Goal: Task Accomplishment & Management: Use online tool/utility

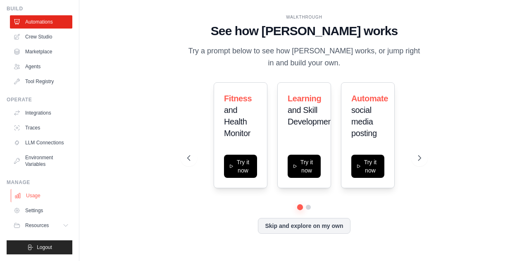
click at [31, 197] on link "Usage" at bounding box center [42, 195] width 62 height 13
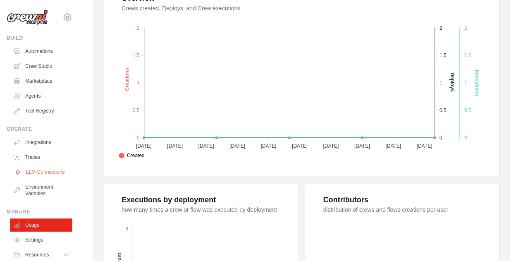
scroll to position [36, 0]
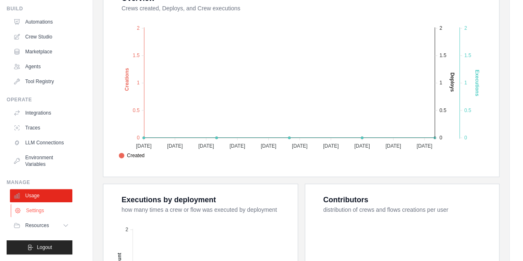
click at [35, 212] on link "Settings" at bounding box center [42, 210] width 62 height 13
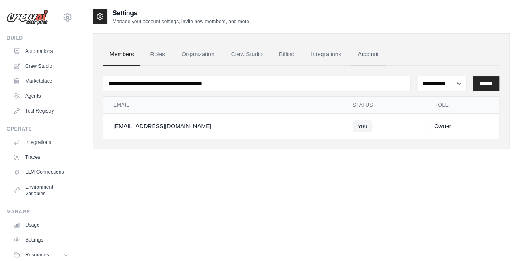
click at [367, 53] on link "Account" at bounding box center [368, 54] width 34 height 22
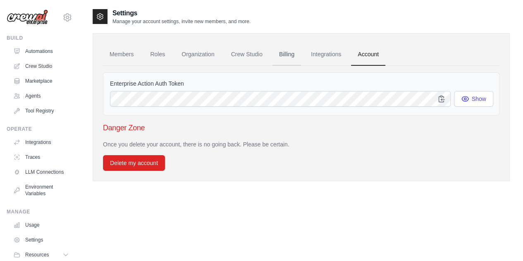
click at [290, 53] on link "Billing" at bounding box center [286, 54] width 29 height 22
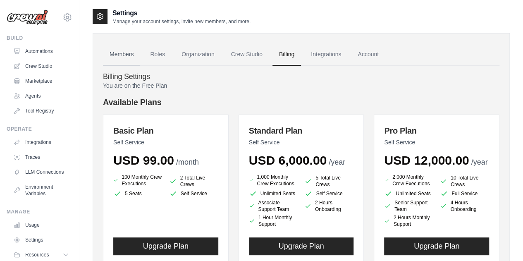
click at [123, 53] on link "Members" at bounding box center [121, 54] width 37 height 22
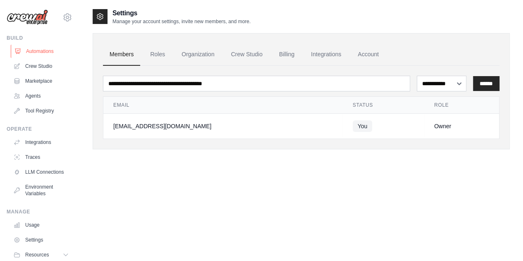
click at [51, 49] on link "Automations" at bounding box center [42, 51] width 62 height 13
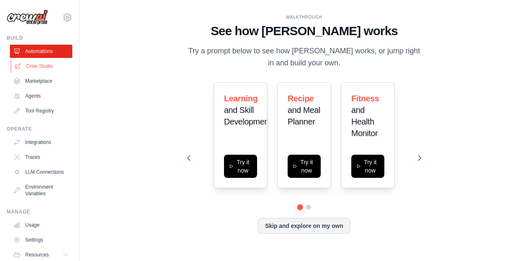
click at [45, 71] on link "Crew Studio" at bounding box center [42, 65] width 62 height 13
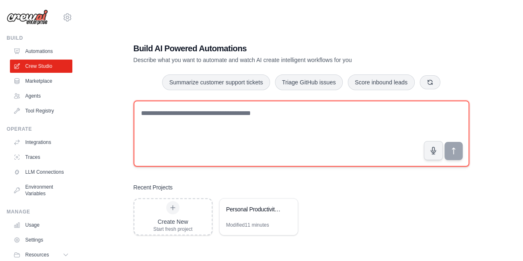
click at [229, 121] on textarea at bounding box center [300, 133] width 335 height 66
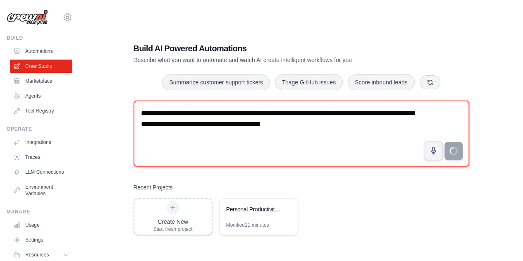
type textarea "**********"
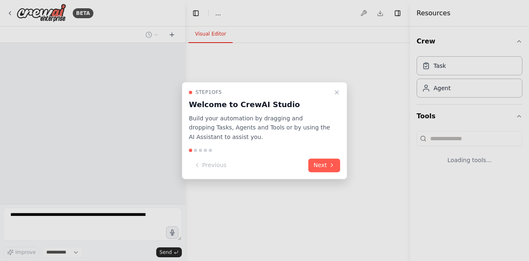
select select "****"
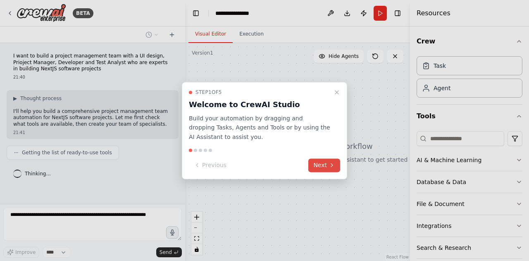
click at [327, 167] on button "Next" at bounding box center [324, 165] width 32 height 14
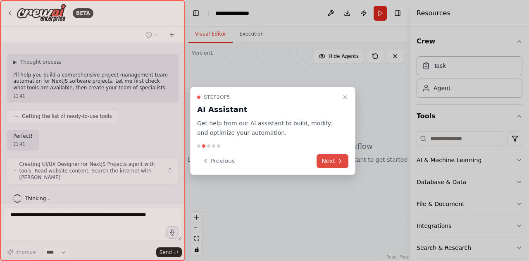
click at [327, 167] on div "Step 2 of 5 AI Assistant Get help from our AI assistant to build, modify, and o…" at bounding box center [272, 131] width 165 height 88
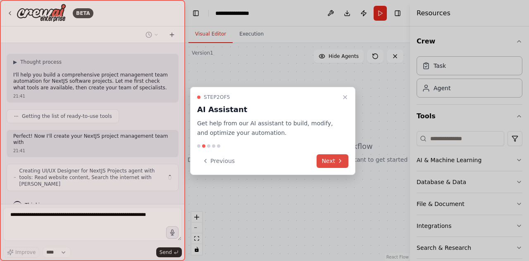
scroll to position [43, 0]
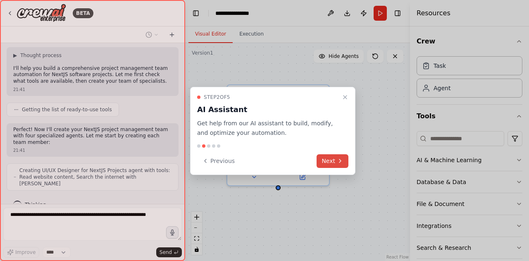
click at [330, 159] on button "Next" at bounding box center [332, 161] width 32 height 14
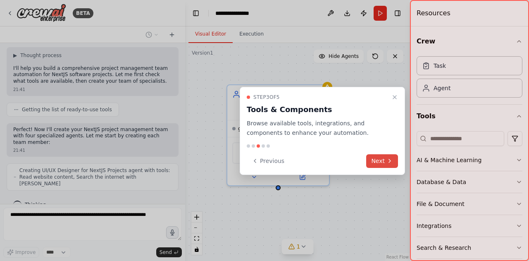
scroll to position [70, 0]
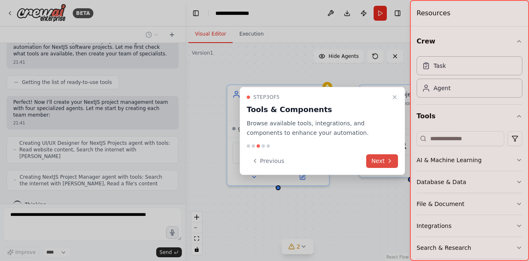
click at [378, 159] on button "Next" at bounding box center [382, 161] width 32 height 14
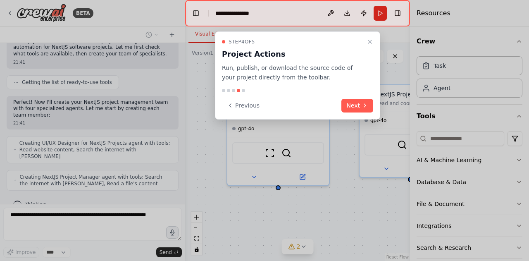
scroll to position [97, 0]
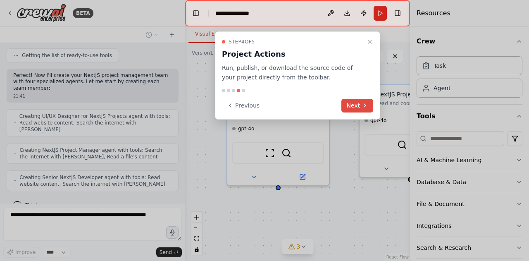
click at [354, 100] on button "Next" at bounding box center [357, 106] width 32 height 14
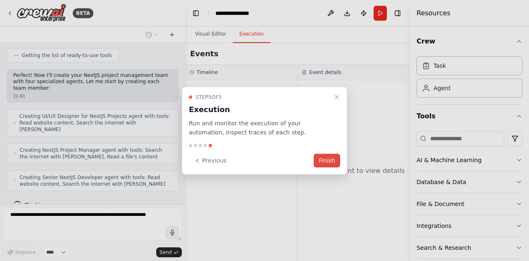
click at [330, 157] on button "Finish" at bounding box center [327, 161] width 26 height 14
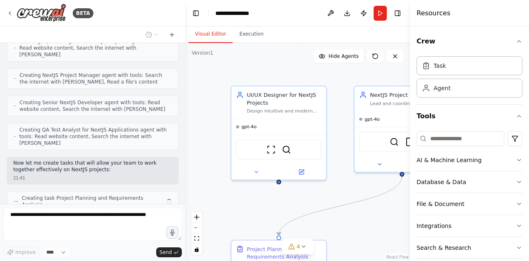
scroll to position [178, 0]
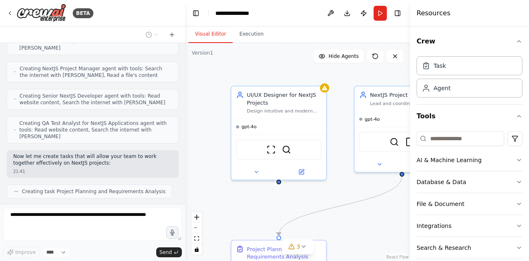
drag, startPoint x: 324, startPoint y: 209, endPoint x: 206, endPoint y: 66, distance: 186.1
click at [206, 66] on div ".deletable-edge-delete-btn { width: 20px; height: 20px; border: 0px solid #ffff…" at bounding box center [297, 152] width 225 height 218
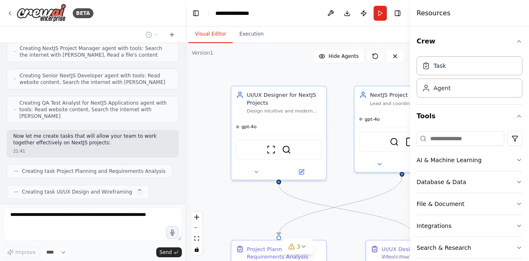
click at [245, 67] on div ".deletable-edge-delete-btn { width: 20px; height: 20px; border: 0px solid #ffff…" at bounding box center [297, 152] width 225 height 218
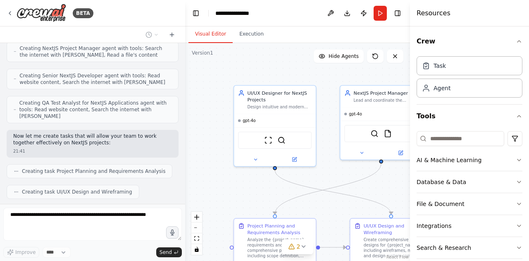
drag, startPoint x: 310, startPoint y: 204, endPoint x: 269, endPoint y: 206, distance: 40.6
click at [269, 206] on div ".deletable-edge-delete-btn { width: 20px; height: 20px; border: 0px solid #ffff…" at bounding box center [297, 152] width 225 height 218
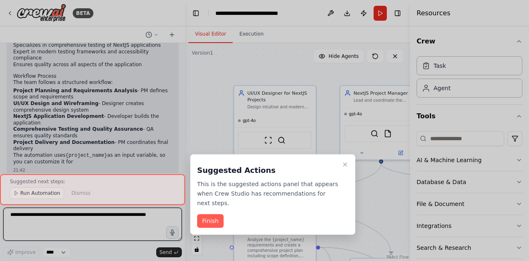
scroll to position [674, 0]
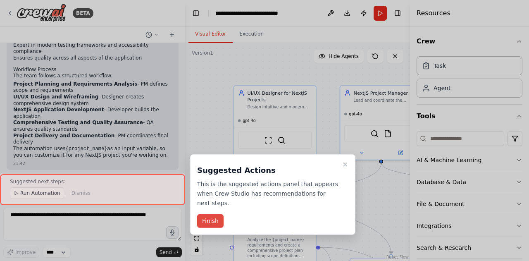
click at [217, 95] on div at bounding box center [264, 130] width 529 height 261
click at [216, 214] on button "Finish" at bounding box center [210, 221] width 26 height 14
click at [216, 210] on div ".deletable-edge-delete-btn { width: 20px; height: 20px; border: 0px solid #ffff…" at bounding box center [297, 152] width 225 height 218
click at [214, 209] on div ".deletable-edge-delete-btn { width: 20px; height: 20px; border: 0px solid #ffff…" at bounding box center [297, 152] width 225 height 218
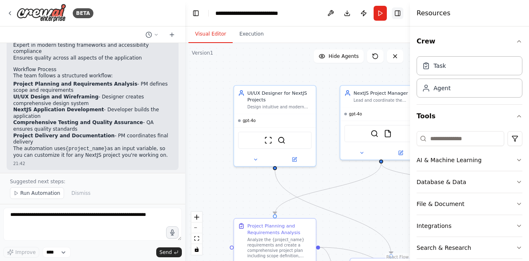
click at [400, 16] on button "Toggle Right Sidebar" at bounding box center [398, 13] width 12 height 12
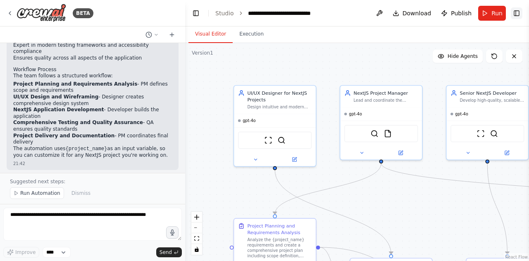
click at [516, 8] on button "Toggle Right Sidebar" at bounding box center [517, 13] width 12 height 12
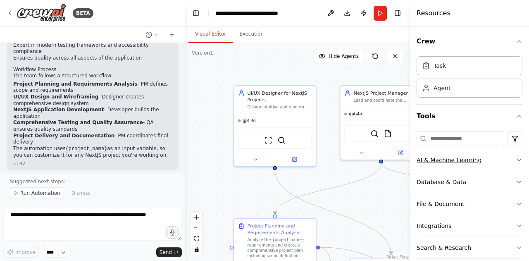
scroll to position [31, 0]
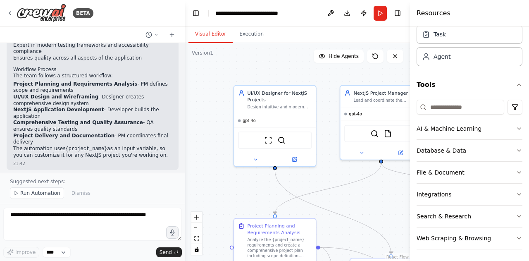
click at [435, 193] on button "Integrations" at bounding box center [469, 193] width 106 height 21
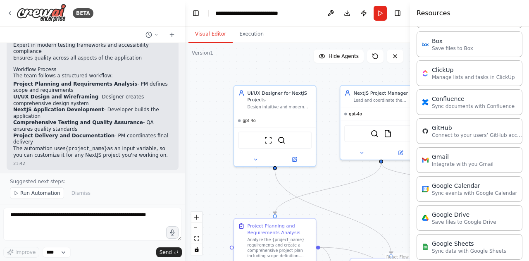
scroll to position [318, 0]
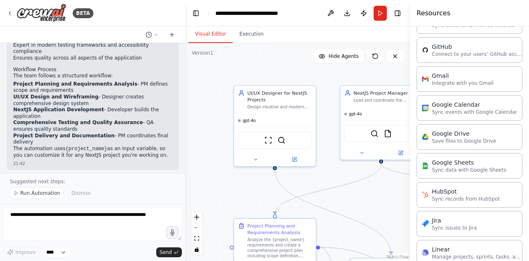
click at [381, 209] on div ".deletable-edge-delete-btn { width: 20px; height: 20px; border: 0px solid #ffff…" at bounding box center [297, 152] width 225 height 218
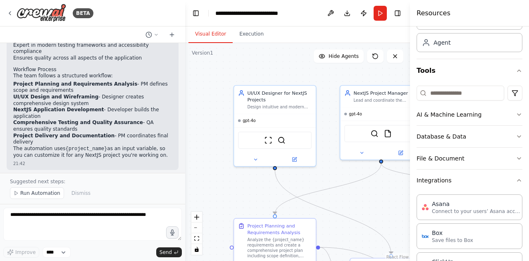
scroll to position [45, 0]
click at [446, 115] on button "AI & Machine Learning" at bounding box center [469, 114] width 106 height 21
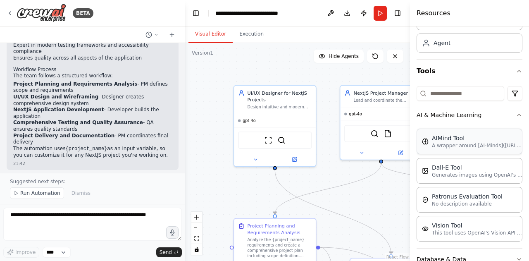
click at [459, 150] on div "AIMind Tool A wrapper around [AI-Minds](https://mindsdb.com/minds). Useful for …" at bounding box center [469, 141] width 106 height 26
click at [463, 138] on div "AIMind Tool" at bounding box center [477, 138] width 91 height 8
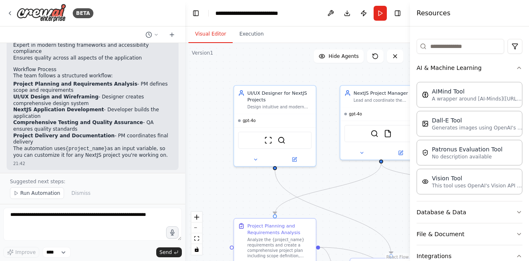
scroll to position [0, 0]
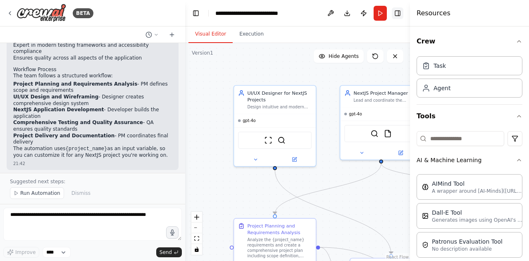
click at [402, 15] on button "Toggle Right Sidebar" at bounding box center [398, 13] width 12 height 12
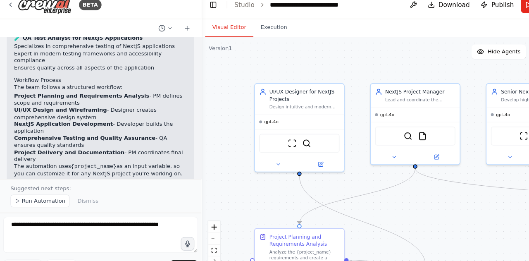
scroll to position [674, 0]
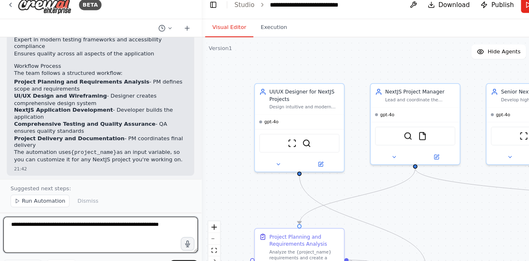
click at [40, 228] on textarea at bounding box center [92, 223] width 178 height 33
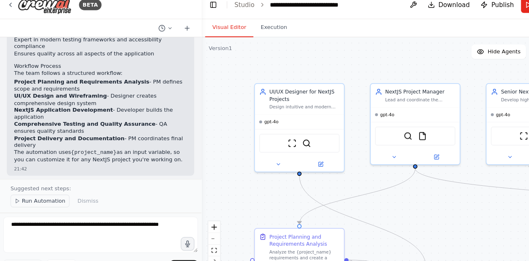
click at [36, 191] on span "Run Automation" at bounding box center [40, 193] width 40 height 7
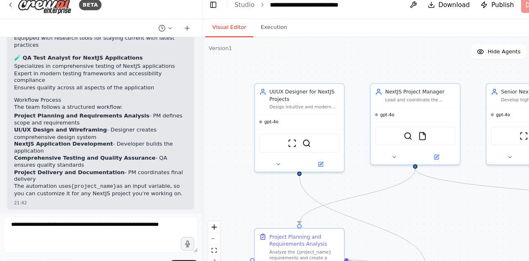
scroll to position [0, 0]
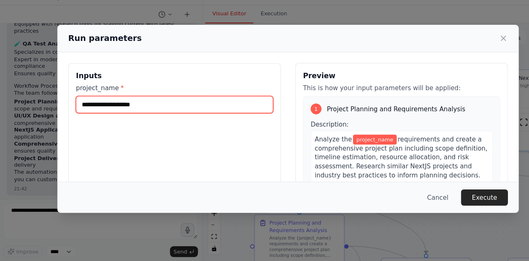
click at [88, 114] on input "project_name *" at bounding box center [160, 117] width 181 height 16
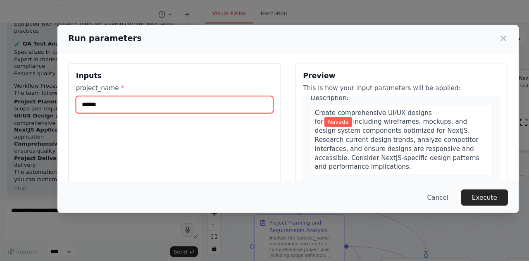
scroll to position [184, 0]
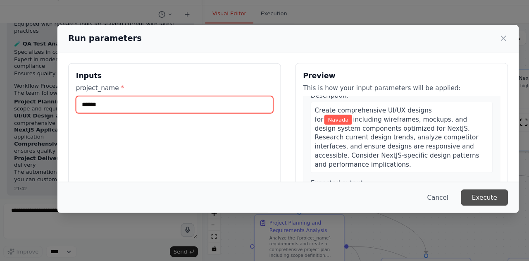
type input "******"
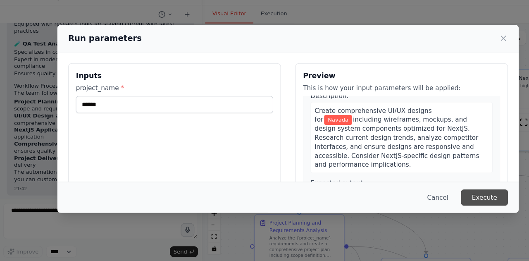
click at [433, 202] on button "Execute" at bounding box center [444, 202] width 43 height 15
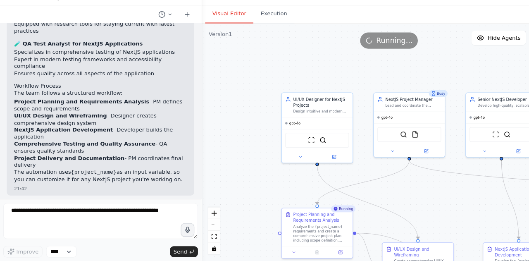
click at [354, 188] on div ".deletable-edge-delete-btn { width: 20px; height: 20px; border: 0px solid #ffff…" at bounding box center [357, 152] width 344 height 218
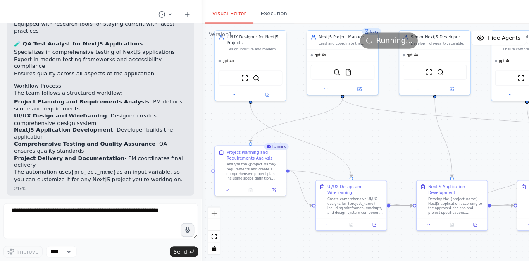
drag, startPoint x: 354, startPoint y: 188, endPoint x: 295, endPoint y: 136, distance: 79.3
click at [295, 136] on div ".deletable-edge-delete-btn { width: 20px; height: 20px; border: 0px solid #ffff…" at bounding box center [357, 152] width 344 height 218
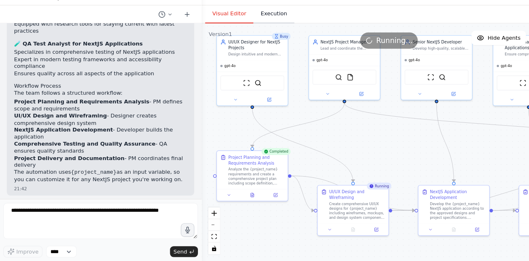
click at [247, 35] on button "Execution" at bounding box center [252, 34] width 38 height 17
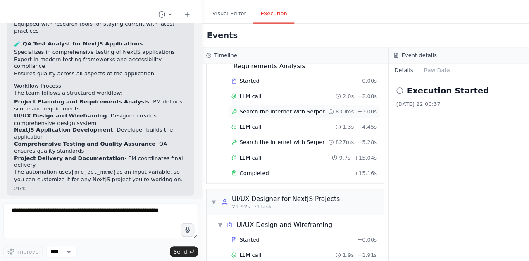
scroll to position [0, 0]
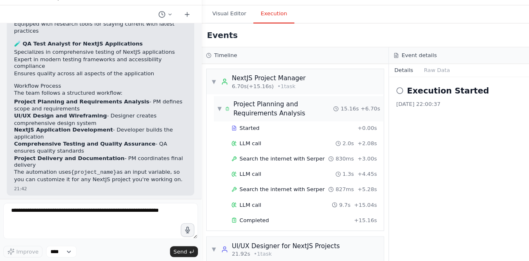
click at [255, 120] on div "Project Planning and Requirements Analysis" at bounding box center [260, 121] width 92 height 17
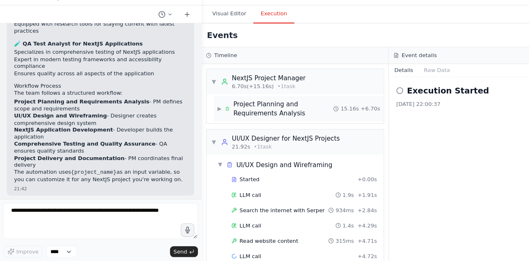
click at [255, 120] on div "Project Planning and Requirements Analysis" at bounding box center [260, 121] width 92 height 17
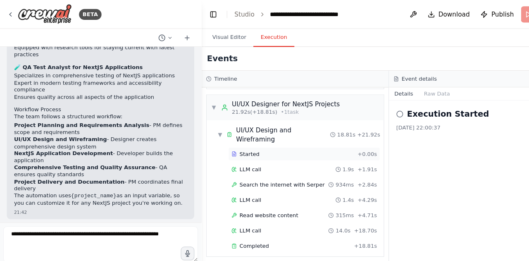
scroll to position [238, 0]
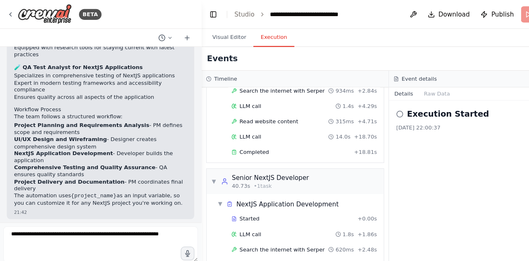
click at [252, 131] on div "Started + 0.00s LLM call 1.9s + 1.91s Search the internet with Serper 934ms + 2…" at bounding box center [274, 98] width 156 height 98
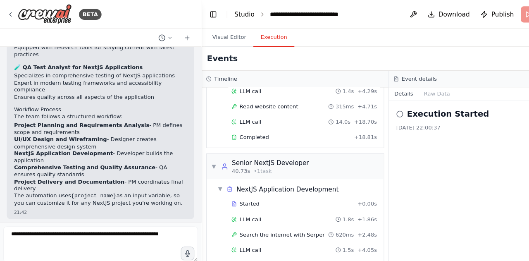
click at [222, 14] on link "Studio" at bounding box center [224, 13] width 19 height 7
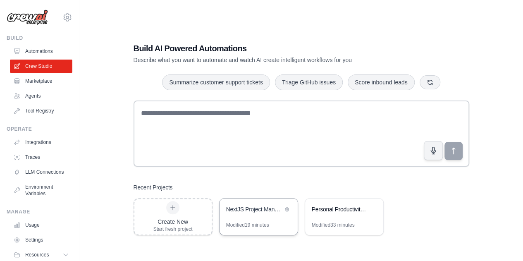
click at [273, 214] on div "NextJS Project Management Team" at bounding box center [258, 209] width 78 height 23
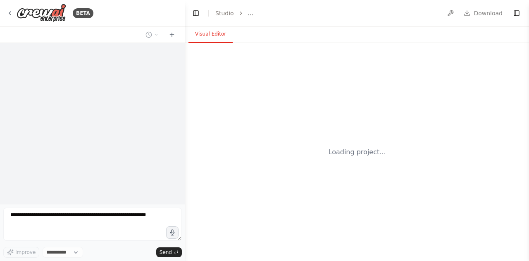
select select "****"
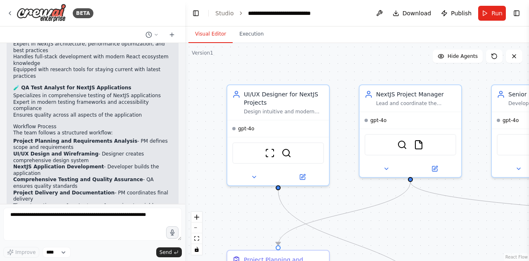
scroll to position [643, 0]
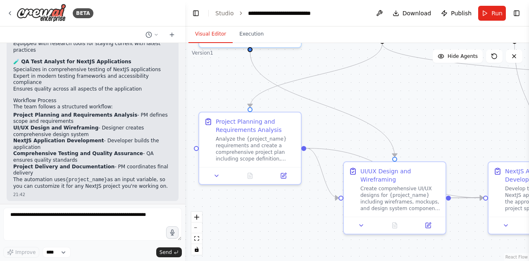
drag, startPoint x: 341, startPoint y: 200, endPoint x: 310, endPoint y: 67, distance: 136.3
click at [310, 67] on div ".deletable-edge-delete-btn { width: 20px; height: 20px; border: 0px solid #ffff…" at bounding box center [357, 152] width 344 height 218
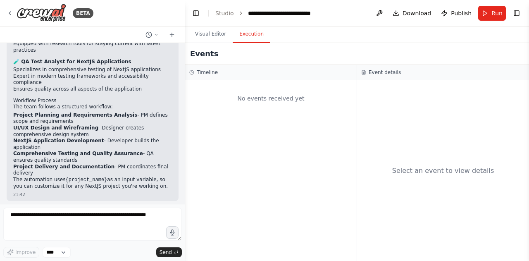
click at [257, 33] on button "Execution" at bounding box center [252, 34] width 38 height 17
click at [219, 37] on button "Visual Editor" at bounding box center [210, 34] width 44 height 17
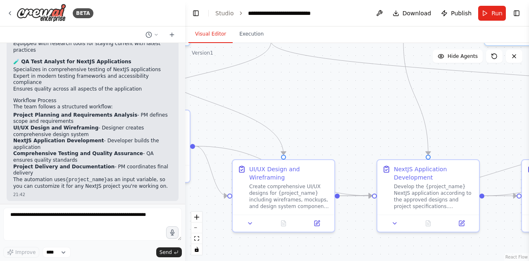
drag, startPoint x: 322, startPoint y: 145, endPoint x: 198, endPoint y: 167, distance: 125.5
click at [198, 167] on div ".deletable-edge-delete-btn { width: 20px; height: 20px; border: 0px solid #ffff…" at bounding box center [357, 152] width 344 height 218
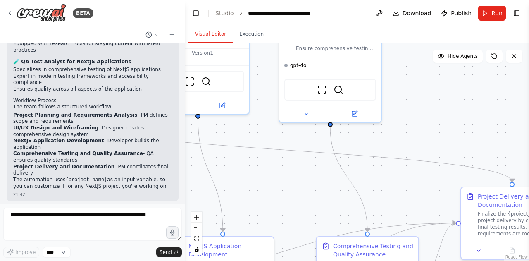
drag, startPoint x: 323, startPoint y: 136, endPoint x: 157, endPoint y: 167, distance: 169.0
click at [157, 167] on div "BETA I want to build a project management team with a UI design, Prioject Manag…" at bounding box center [264, 130] width 529 height 261
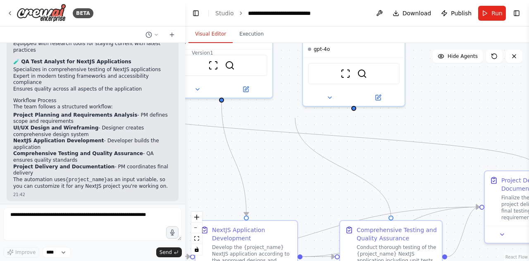
drag, startPoint x: 351, startPoint y: 111, endPoint x: 295, endPoint y: 118, distance: 56.2
click at [295, 118] on div ".deletable-edge-delete-btn { width: 20px; height: 20px; border: 0px solid #ffff…" at bounding box center [357, 152] width 344 height 218
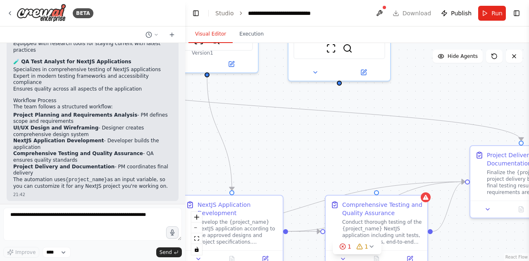
drag, startPoint x: 355, startPoint y: 110, endPoint x: 337, endPoint y: 74, distance: 39.9
click at [337, 74] on div ".deletable-edge-delete-btn { width: 20px; height: 20px; border: 0px solid #ffff…" at bounding box center [357, 152] width 344 height 218
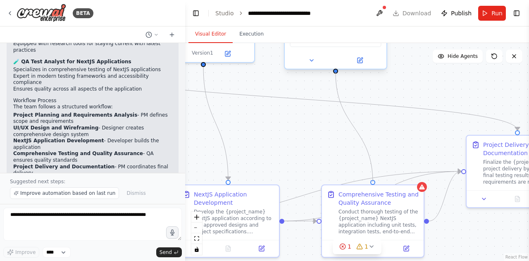
drag, startPoint x: 373, startPoint y: 181, endPoint x: 330, endPoint y: 68, distance: 120.2
click at [190, 68] on div "UI/UX Designer for NextJS Projects Design intuitive and modern user interfaces …" at bounding box center [18, 37] width 344 height 218
click at [309, 152] on div ".deletable-edge-delete-btn { width: 20px; height: 20px; border: 0px solid #ffff…" at bounding box center [357, 152] width 344 height 218
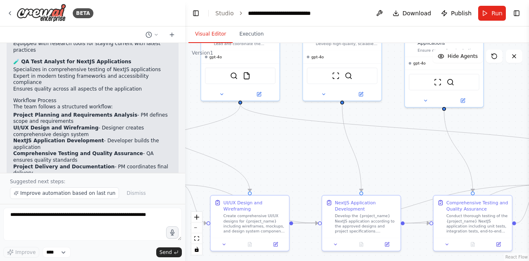
drag, startPoint x: 411, startPoint y: 109, endPoint x: 528, endPoint y: 123, distance: 118.1
click at [528, 123] on div "BETA I want to build a project management team with a UI design, Prioject Manag…" at bounding box center [264, 130] width 529 height 261
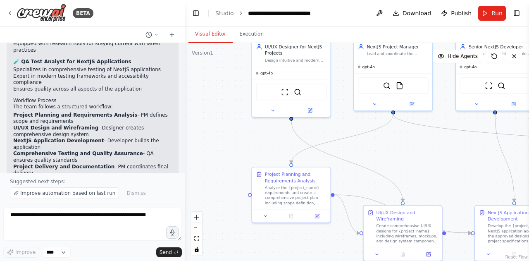
drag, startPoint x: 360, startPoint y: 131, endPoint x: 514, endPoint y: 142, distance: 153.7
click at [514, 142] on div ".deletable-edge-delete-btn { width: 20px; height: 20px; border: 0px solid #ffff…" at bounding box center [357, 152] width 344 height 218
click at [518, 11] on button "Toggle Right Sidebar" at bounding box center [517, 13] width 12 height 12
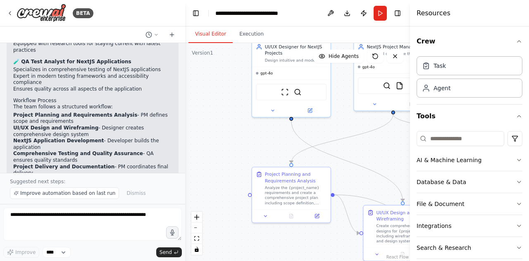
scroll to position [31, 0]
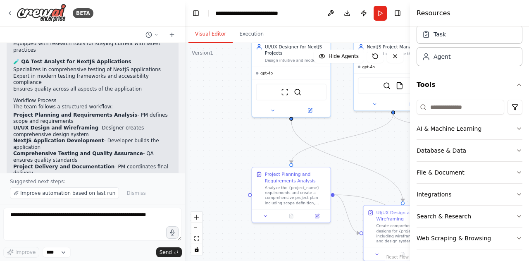
click at [465, 233] on button "Web Scraping & Browsing" at bounding box center [469, 237] width 106 height 21
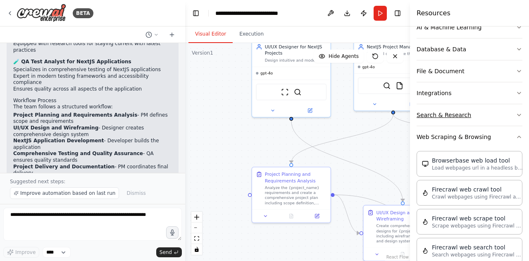
scroll to position [134, 0]
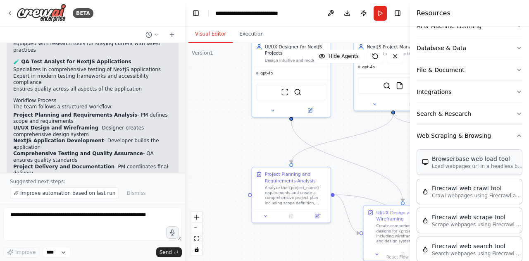
click at [474, 168] on div "Browserbase web load tool Load webpages url in a headless browser using Browser…" at bounding box center [469, 162] width 106 height 26
click at [451, 170] on div "Browserbase web load tool Load webpages url in a headless browser using Browser…" at bounding box center [469, 162] width 106 height 26
click at [276, 133] on div ".deletable-edge-delete-btn { width: 20px; height: 20px; border: 0px solid #ffff…" at bounding box center [297, 152] width 225 height 218
click at [398, 17] on button "Toggle Right Sidebar" at bounding box center [398, 13] width 12 height 12
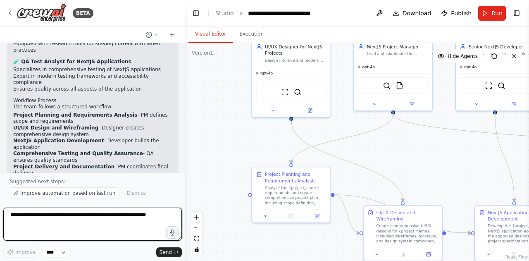
click at [89, 220] on textarea at bounding box center [92, 223] width 178 height 33
type textarea "*"
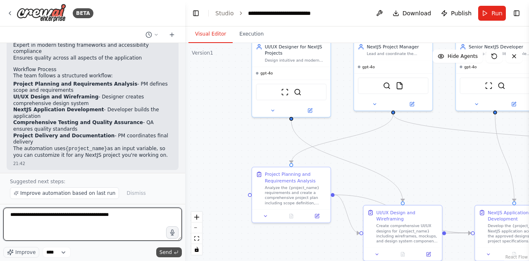
type textarea "**********"
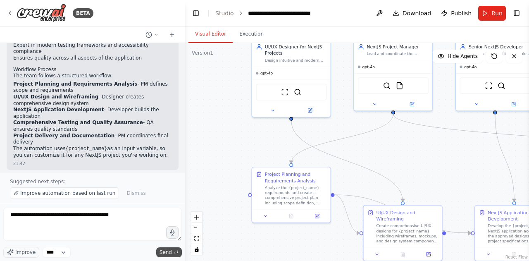
click at [171, 251] on span "Send" at bounding box center [165, 252] width 12 height 7
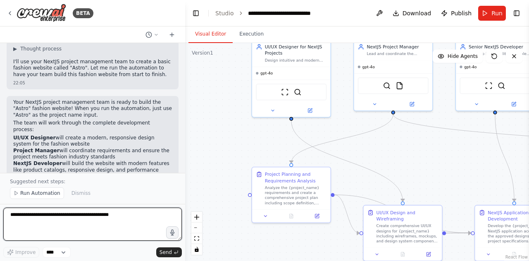
scroll to position [884, 0]
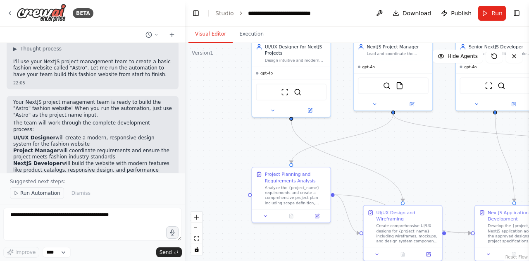
click at [35, 196] on span "Run Automation" at bounding box center [40, 193] width 40 height 7
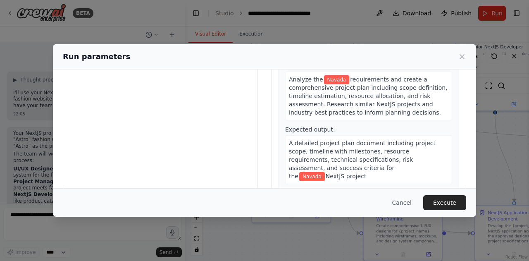
scroll to position [0, 0]
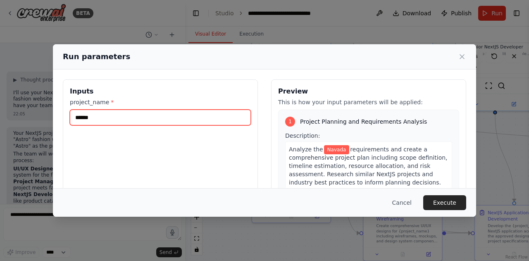
click at [176, 117] on input "******" at bounding box center [160, 117] width 181 height 16
type input "*****"
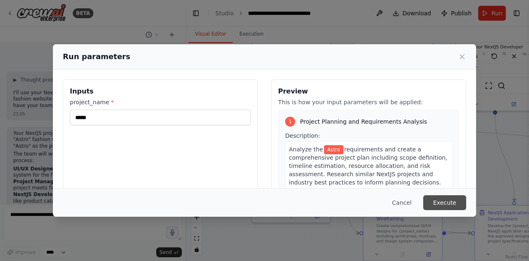
click at [451, 201] on button "Execute" at bounding box center [444, 202] width 43 height 15
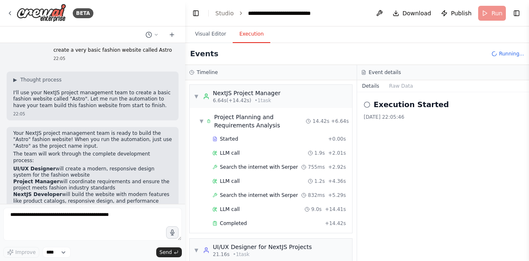
click at [255, 38] on button "Execution" at bounding box center [252, 34] width 38 height 17
click at [368, 107] on circle at bounding box center [366, 104] width 5 height 5
click at [376, 106] on h2 "Execution Started" at bounding box center [410, 105] width 75 height 12
click at [395, 89] on button "Raw Data" at bounding box center [401, 86] width 34 height 12
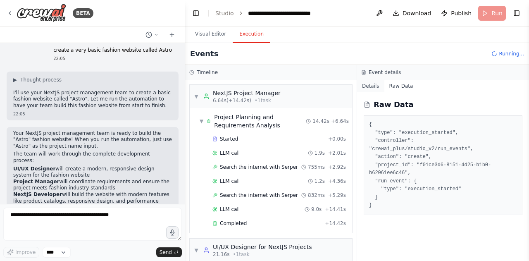
click at [373, 86] on button "Details" at bounding box center [370, 86] width 27 height 12
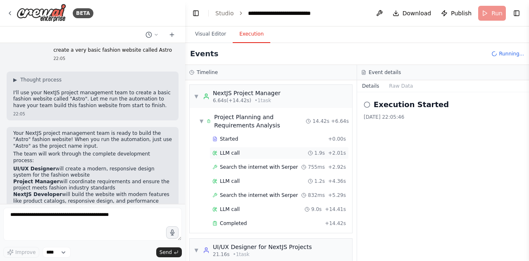
click at [253, 151] on div "▼ NextJS Project Manager 6.64s (+14.42s) • 1 task ▼ Project Planning and Requir…" at bounding box center [270, 170] width 171 height 181
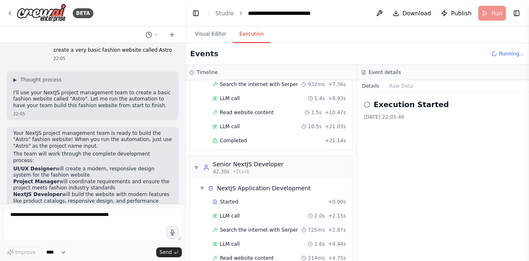
scroll to position [307, 0]
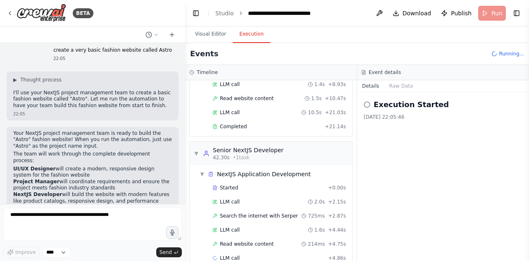
click at [3, 126] on button "Toggle Sidebar" at bounding box center [0, 130] width 7 height 261
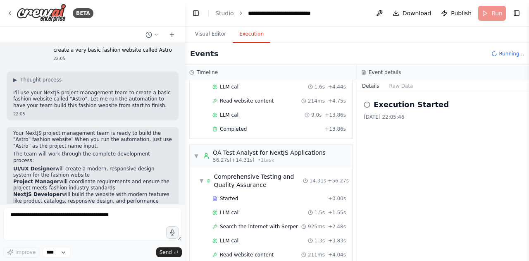
scroll to position [884, 0]
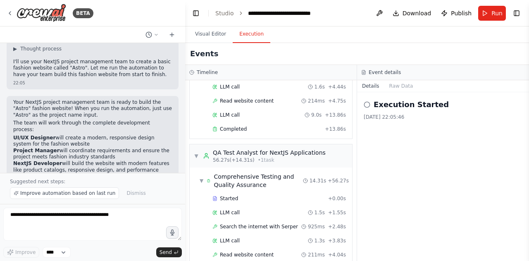
click at [521, 200] on div "Execution Started 30/08/2025, 22:05:46" at bounding box center [443, 176] width 172 height 169
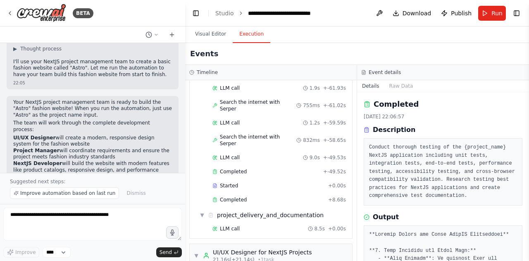
scroll to position [0, 0]
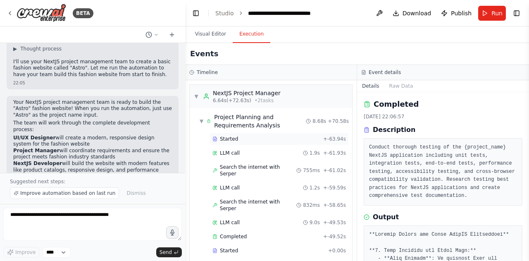
click at [268, 137] on div "Started" at bounding box center [265, 139] width 107 height 7
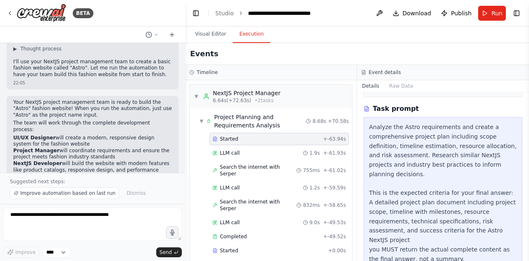
scroll to position [102, 0]
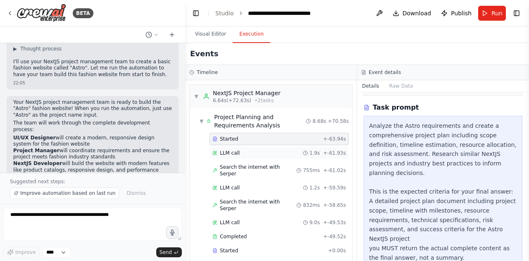
click at [287, 152] on div "LLM call 1.9s + -61.93s" at bounding box center [278, 153] width 133 height 7
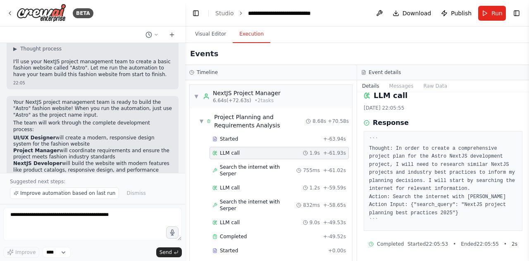
scroll to position [9, 0]
click at [269, 166] on span "Search the internet with Serper" at bounding box center [258, 170] width 76 height 13
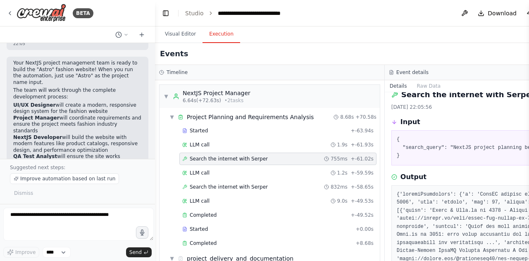
scroll to position [1014, 0]
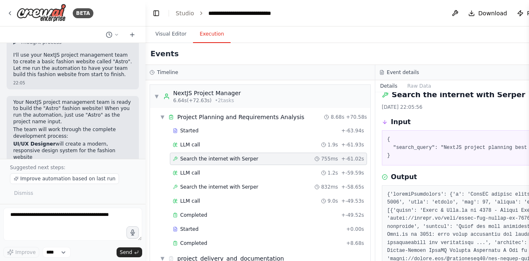
drag, startPoint x: 185, startPoint y: 58, endPoint x: 145, endPoint y: 66, distance: 39.9
click at [145, 66] on div "BETA I want to build a project management team with a UI design, Prioject Manag…" at bounding box center [264, 130] width 529 height 261
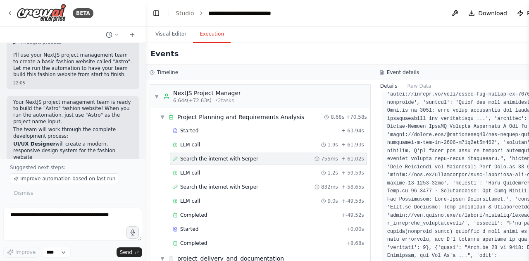
scroll to position [138, 0]
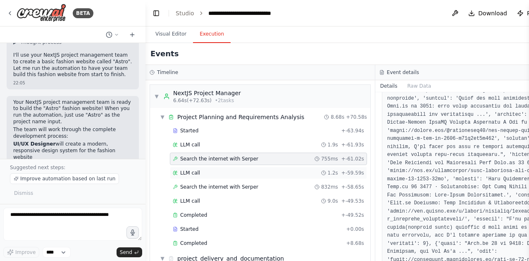
click at [254, 175] on div "LLM call 1.2s + -59.59s" at bounding box center [268, 172] width 197 height 12
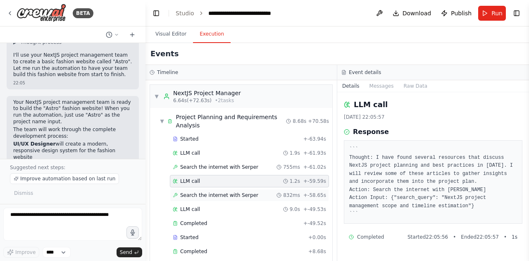
click at [247, 192] on span "Search the internet with Serper" at bounding box center [219, 195] width 78 height 7
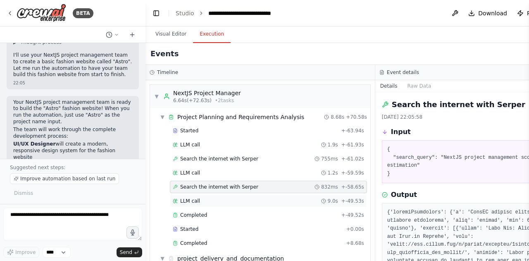
click at [241, 198] on div "LLM call 9.0s + -49.53s" at bounding box center [268, 200] width 191 height 7
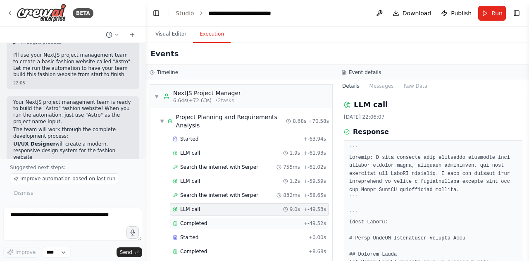
click at [241, 220] on div "Completed" at bounding box center [236, 223] width 127 height 7
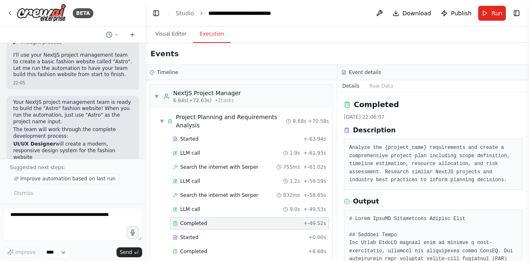
click at [241, 220] on div "Completed" at bounding box center [236, 223] width 127 height 7
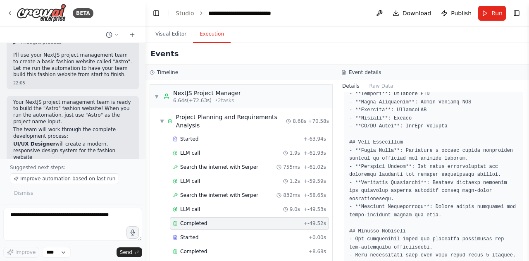
scroll to position [519, 0]
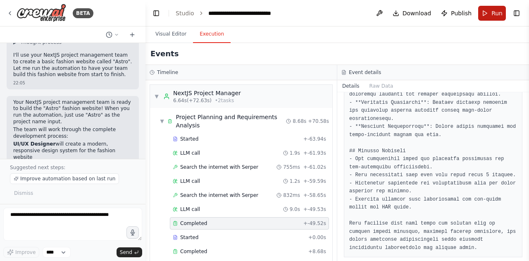
click at [496, 12] on span "Run" at bounding box center [496, 13] width 11 height 8
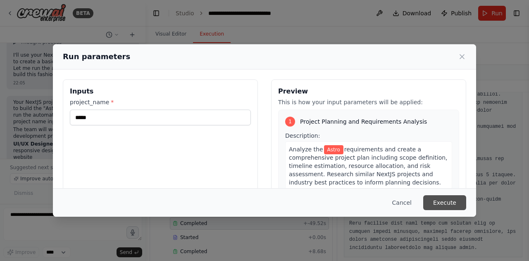
click at [441, 201] on button "Execute" at bounding box center [444, 202] width 43 height 15
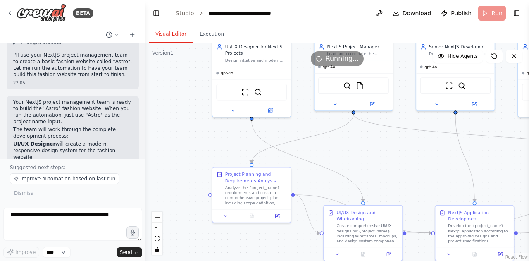
click at [174, 38] on button "Visual Editor" at bounding box center [171, 34] width 44 height 17
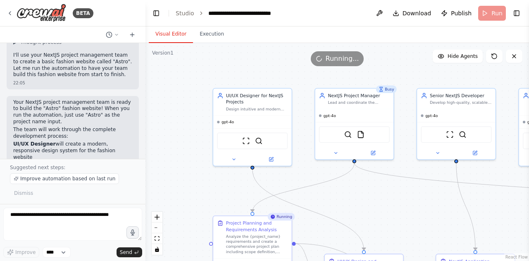
drag, startPoint x: 177, startPoint y: 170, endPoint x: 76, endPoint y: 147, distance: 103.4
click at [76, 147] on div "BETA I want to build a project management team with a UI design, Prioject Manag…" at bounding box center [264, 130] width 529 height 261
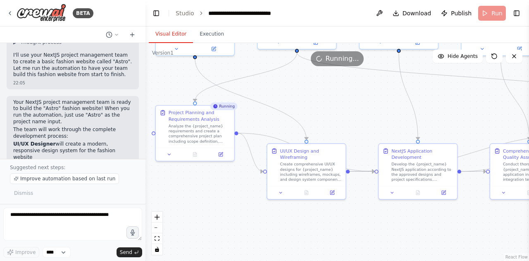
drag, startPoint x: 244, startPoint y: 126, endPoint x: 290, endPoint y: 93, distance: 56.6
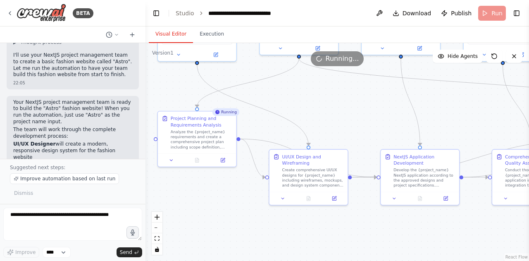
click at [290, 93] on div ".deletable-edge-delete-btn { width: 20px; height: 20px; border: 0px solid #ffff…" at bounding box center [336, 152] width 383 height 218
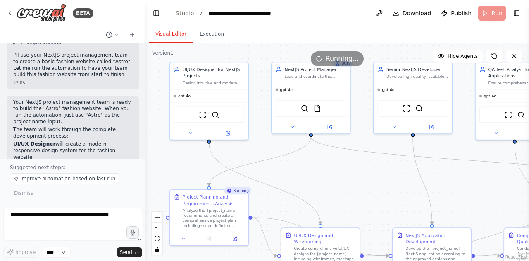
drag, startPoint x: 324, startPoint y: 111, endPoint x: 336, endPoint y: 193, distance: 82.6
click at [336, 193] on div ".deletable-edge-delete-btn { width: 20px; height: 20px; border: 0px solid #ffff…" at bounding box center [336, 152] width 383 height 218
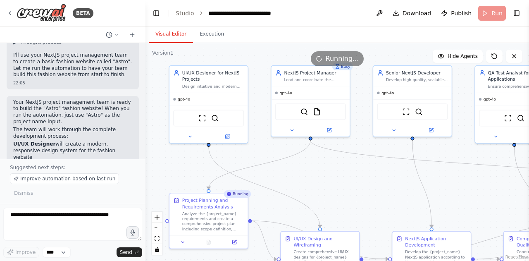
scroll to position [1054, 0]
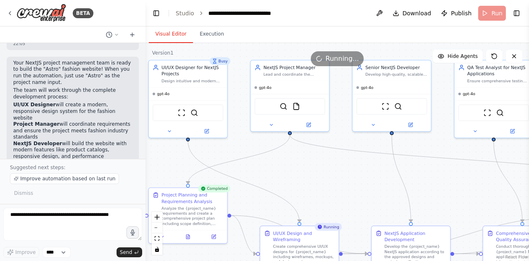
drag, startPoint x: 322, startPoint y: 184, endPoint x: 302, endPoint y: 179, distance: 21.2
click at [302, 179] on div ".deletable-edge-delete-btn { width: 20px; height: 20px; border: 0px solid #ffff…" at bounding box center [336, 152] width 383 height 218
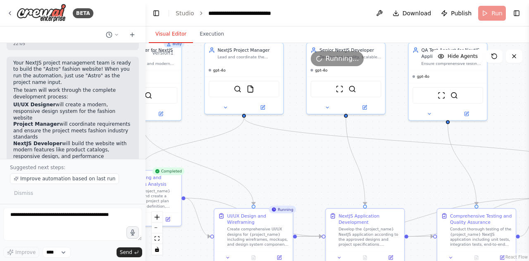
drag, startPoint x: 318, startPoint y: 170, endPoint x: 268, endPoint y: 152, distance: 52.5
click at [268, 152] on div ".deletable-edge-delete-btn { width: 20px; height: 20px; border: 0px solid #ffff…" at bounding box center [336, 152] width 383 height 218
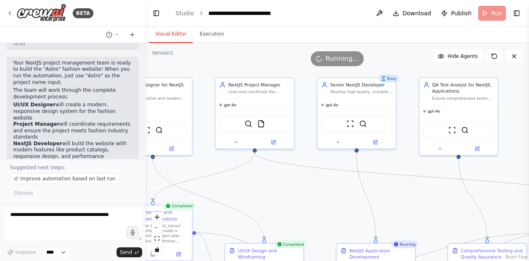
drag, startPoint x: 312, startPoint y: 163, endPoint x: 326, endPoint y: 200, distance: 39.0
click at [326, 200] on div ".deletable-edge-delete-btn { width: 20px; height: 20px; border: 0px solid #ffff…" at bounding box center [336, 152] width 383 height 218
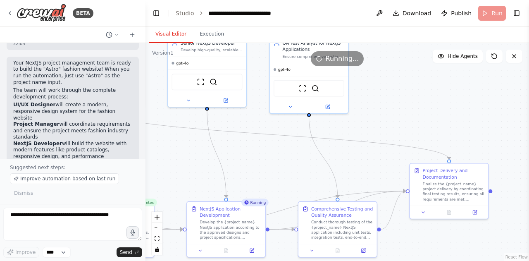
drag, startPoint x: 335, startPoint y: 185, endPoint x: 186, endPoint y: 140, distance: 155.3
click at [186, 140] on div ".deletable-edge-delete-btn { width: 20px; height: 20px; border: 0px solid #ffff…" at bounding box center [336, 152] width 383 height 218
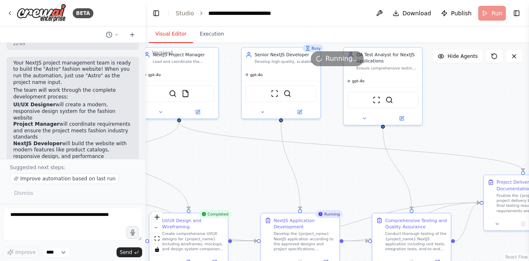
drag, startPoint x: 217, startPoint y: 134, endPoint x: 291, endPoint y: 147, distance: 74.6
click at [291, 147] on div ".deletable-edge-delete-btn { width: 20px; height: 20px; border: 0px solid #ffff…" at bounding box center [336, 152] width 383 height 218
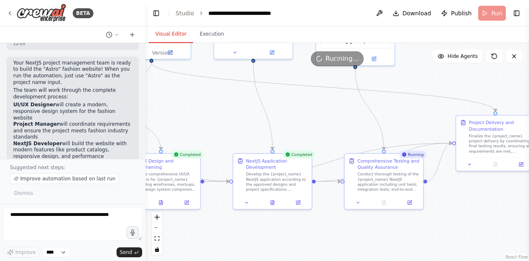
drag, startPoint x: 340, startPoint y: 176, endPoint x: 312, endPoint y: 117, distance: 64.5
click at [312, 117] on div ".deletable-edge-delete-btn { width: 20px; height: 20px; border: 0px solid #ffff…" at bounding box center [336, 152] width 383 height 218
click at [157, 239] on icon "fit view" at bounding box center [157, 238] width 5 height 5
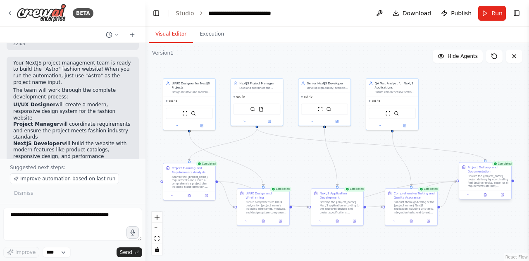
click at [489, 178] on div "Finalize the {project_name} project delivery by coordinating final testing resu…" at bounding box center [488, 181] width 41 height 14
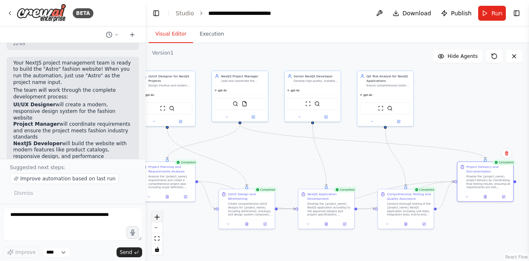
click at [157, 218] on icon "zoom in" at bounding box center [157, 216] width 5 height 5
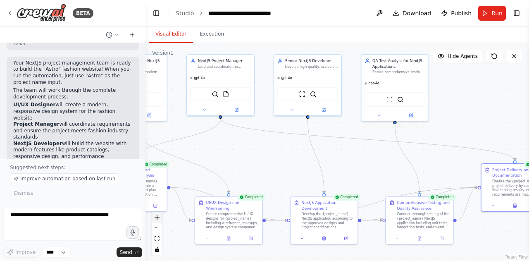
click at [157, 218] on icon "zoom in" at bounding box center [157, 216] width 5 height 5
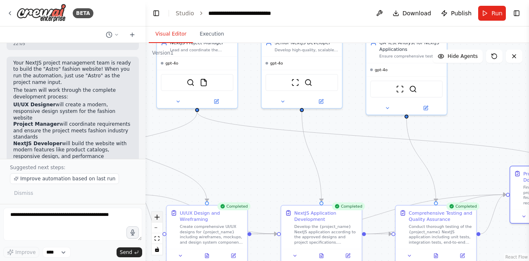
click at [157, 218] on icon "zoom in" at bounding box center [157, 216] width 5 height 5
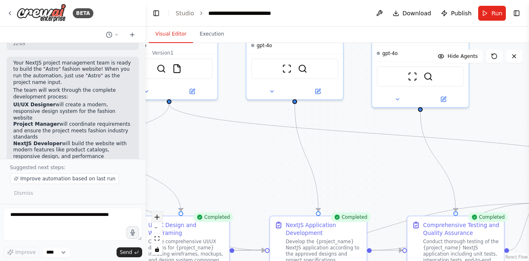
click at [157, 218] on icon "zoom in" at bounding box center [157, 216] width 5 height 5
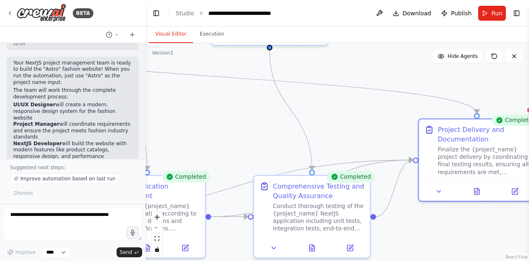
drag, startPoint x: 304, startPoint y: 186, endPoint x: 112, endPoint y: 119, distance: 202.4
click at [112, 119] on div "BETA I want to build a project management team with a UI design, Prioject Manag…" at bounding box center [264, 130] width 529 height 261
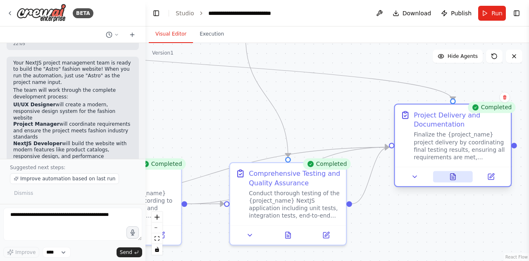
click at [454, 172] on button at bounding box center [453, 176] width 40 height 11
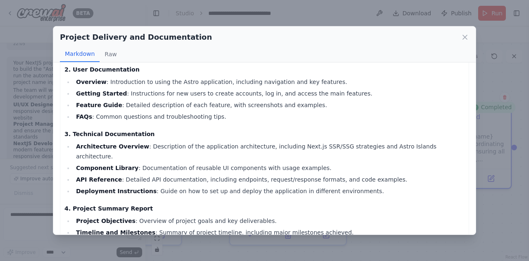
scroll to position [0, 0]
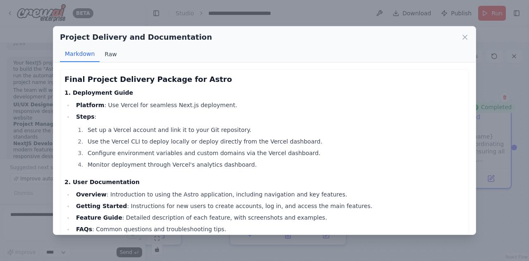
click at [106, 59] on button "Raw" at bounding box center [111, 54] width 22 height 16
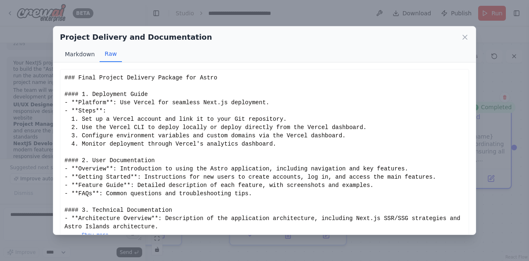
click at [88, 59] on button "Markdown" at bounding box center [80, 54] width 40 height 16
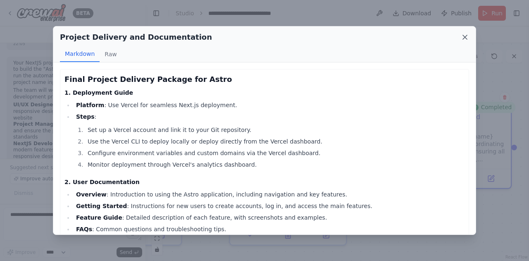
click at [466, 37] on icon at bounding box center [465, 37] width 8 height 8
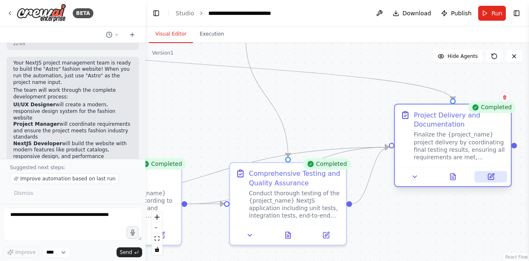
click at [485, 173] on button at bounding box center [491, 176] width 32 height 11
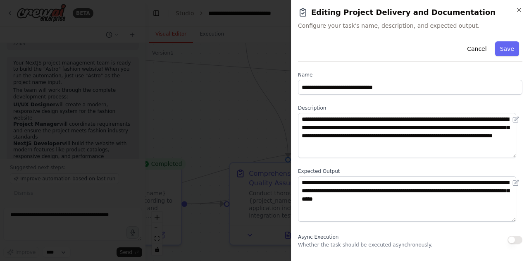
scroll to position [0, 0]
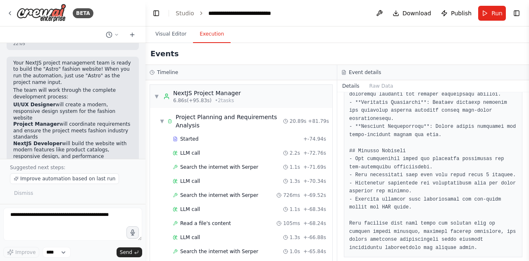
click at [208, 34] on button "Execution" at bounding box center [212, 34] width 38 height 17
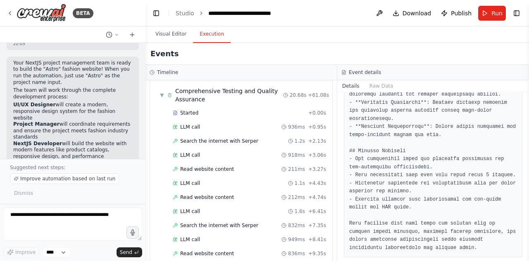
scroll to position [913, 0]
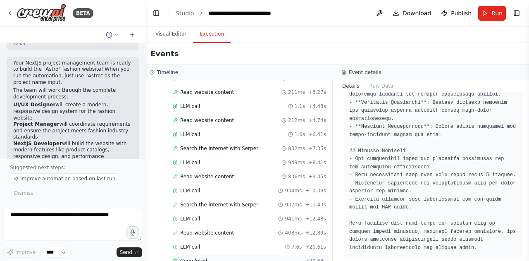
click at [217, 257] on div "Completed" at bounding box center [237, 260] width 129 height 7
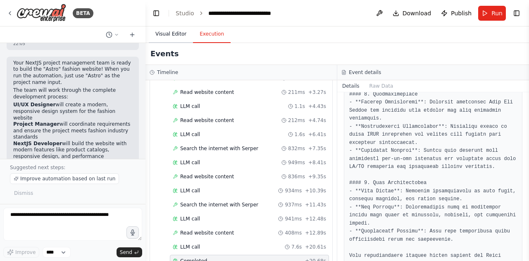
click at [166, 35] on button "Visual Editor" at bounding box center [171, 34] width 44 height 17
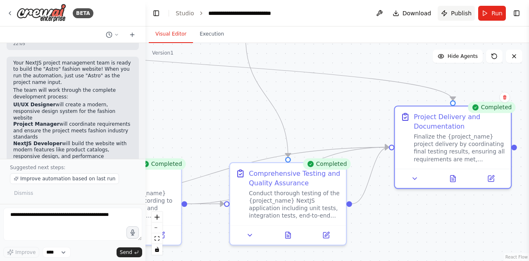
click at [459, 18] on button "Publish" at bounding box center [456, 13] width 37 height 15
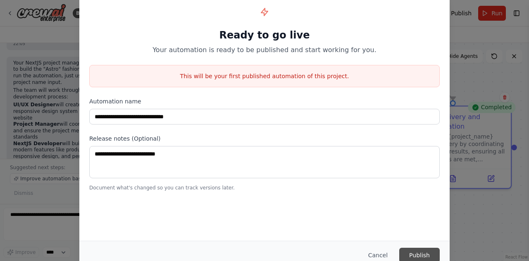
click at [425, 250] on button "Publish" at bounding box center [419, 254] width 40 height 15
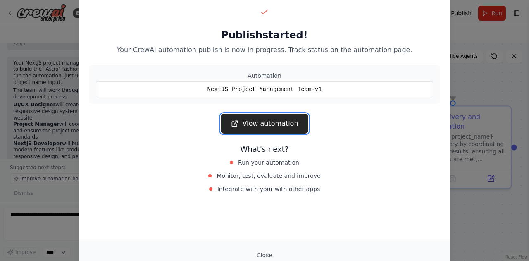
click at [276, 124] on link "View automation" at bounding box center [264, 124] width 87 height 20
click at [269, 127] on link "View automation" at bounding box center [264, 124] width 87 height 20
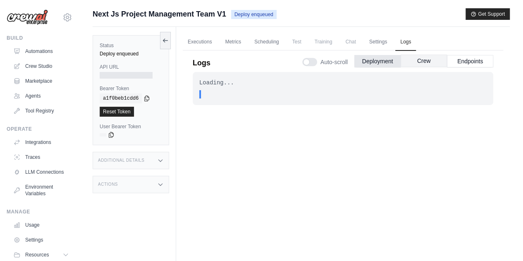
click at [420, 56] on button "Crew" at bounding box center [423, 61] width 46 height 12
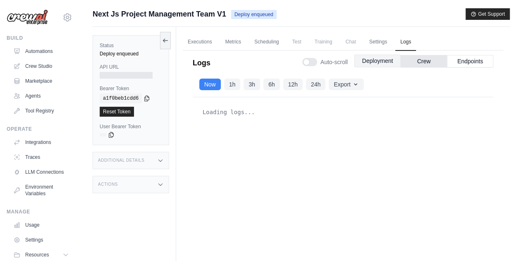
click at [370, 58] on button "Deployment" at bounding box center [377, 61] width 46 height 12
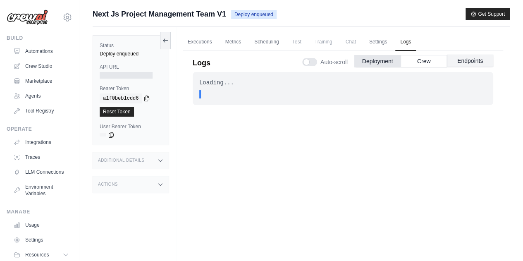
click at [472, 63] on button "Endpoints" at bounding box center [470, 61] width 46 height 12
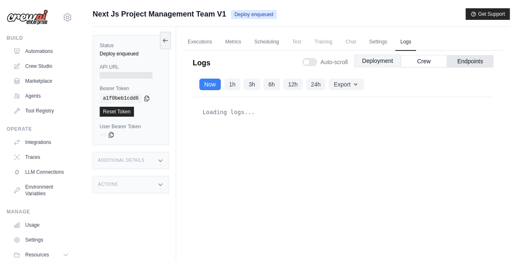
click at [373, 58] on button "Deployment" at bounding box center [377, 61] width 46 height 12
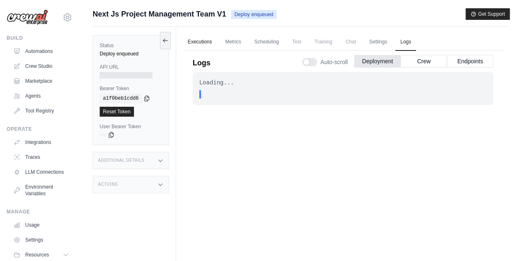
click at [205, 40] on link "Executions" at bounding box center [200, 41] width 34 height 17
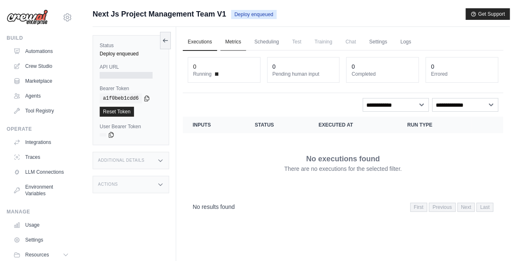
click at [245, 45] on link "Metrics" at bounding box center [233, 41] width 26 height 17
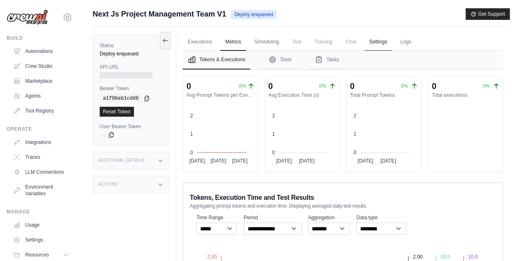
click at [383, 45] on link "Settings" at bounding box center [378, 41] width 28 height 17
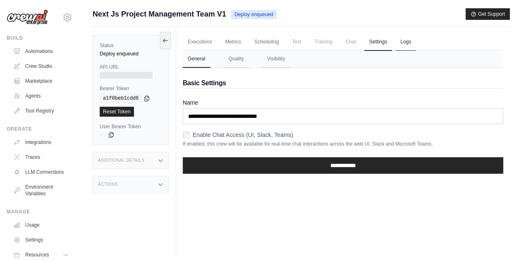
click at [402, 42] on link "Logs" at bounding box center [405, 41] width 21 height 17
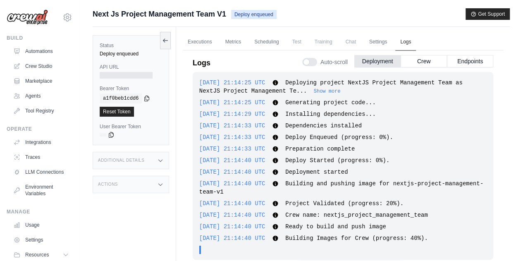
scroll to position [0, 0]
click at [425, 62] on button "Crew" at bounding box center [423, 61] width 46 height 12
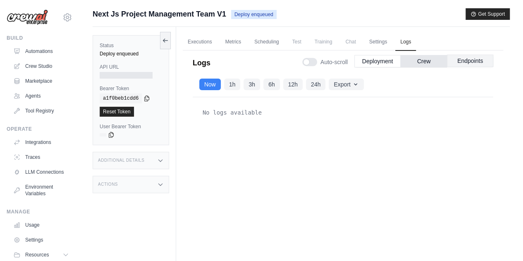
click at [470, 63] on button "Endpoints" at bounding box center [470, 61] width 46 height 12
click at [389, 64] on button "Deployment" at bounding box center [377, 61] width 46 height 12
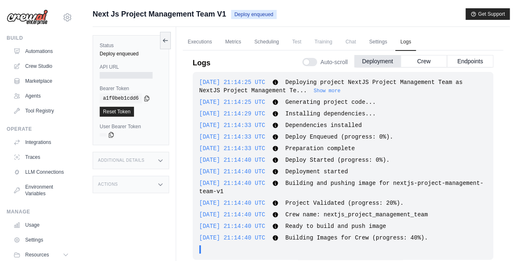
scroll to position [35, 0]
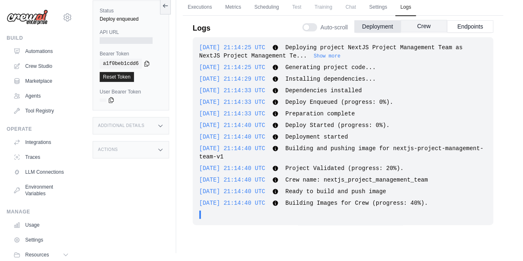
click at [416, 30] on button "Crew" at bounding box center [423, 26] width 46 height 12
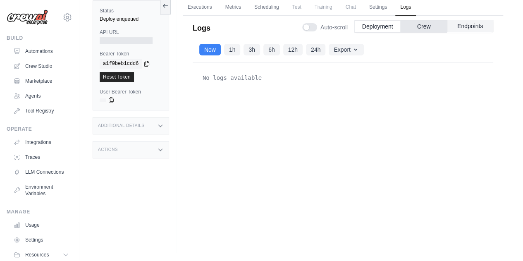
click at [457, 28] on button "Endpoints" at bounding box center [470, 26] width 46 height 12
click at [378, 31] on button "Deployment" at bounding box center [377, 26] width 46 height 12
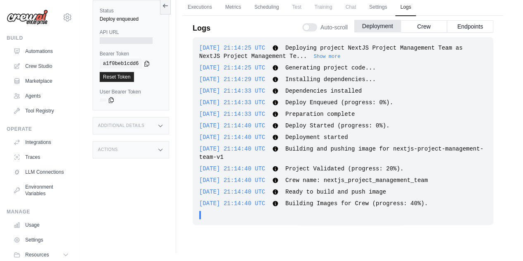
scroll to position [0, 0]
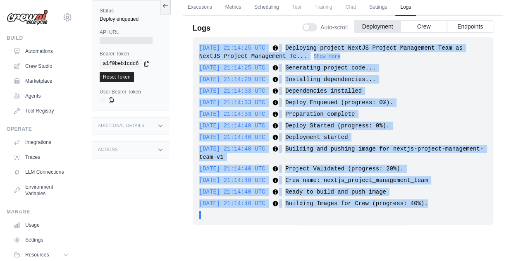
drag, startPoint x: 430, startPoint y: 206, endPoint x: 198, endPoint y: 48, distance: 280.4
click at [198, 48] on div "2025-08-30 21:14:25 UTC Deploying project NextJS Project Management Team as Nex…" at bounding box center [343, 131] width 300 height 188
copy div "2025-08-30 21:14:25 UTC Deploying project NextJS Project Management Team as Nex…"
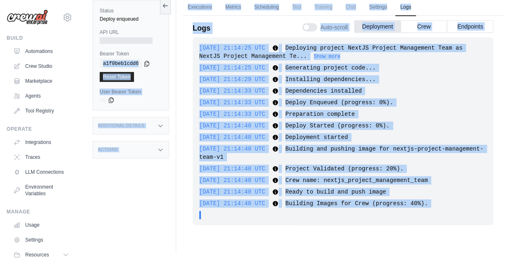
click at [162, 43] on div "Status Deploy enqueued API URL Bearer Token copied a1f0beb1cdd6 Reset Token Use…" at bounding box center [301, 122] width 417 height 261
click at [414, 216] on div ". . ." at bounding box center [345, 215] width 282 height 8
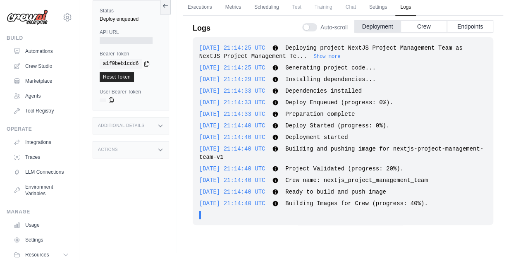
scroll to position [0, 0]
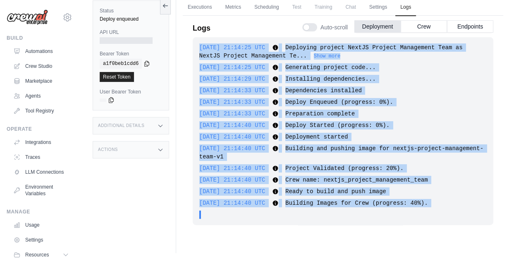
drag, startPoint x: 418, startPoint y: 211, endPoint x: 197, endPoint y: 44, distance: 277.3
click at [197, 44] on div "2025-08-30 21:14:25 UTC Deploying project NextJS Project Management Team as Nex…" at bounding box center [343, 131] width 300 height 188
copy div "2025-08-30 21:14:25 UTC Deploying project NextJS Project Management Team as Nex…"
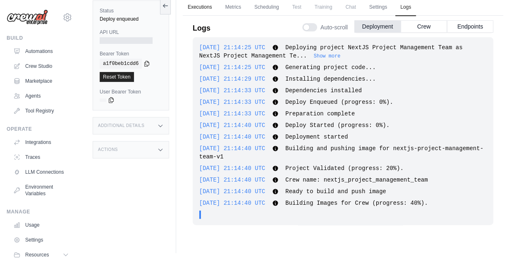
click at [191, 6] on link "Executions" at bounding box center [200, 7] width 34 height 17
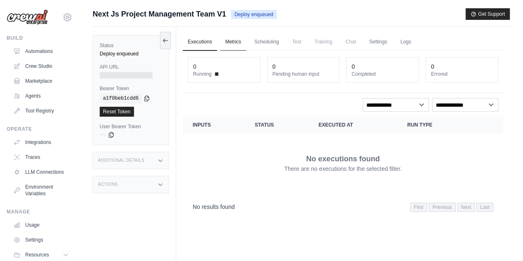
click at [235, 41] on link "Metrics" at bounding box center [233, 41] width 26 height 17
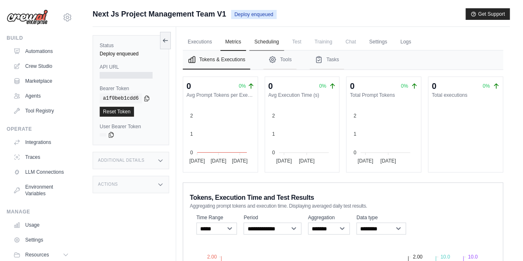
click at [259, 44] on link "Scheduling" at bounding box center [266, 41] width 34 height 17
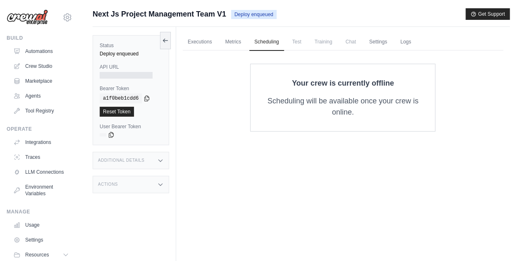
click at [296, 43] on span "Test" at bounding box center [296, 41] width 19 height 17
click at [200, 43] on link "Executions" at bounding box center [200, 41] width 34 height 17
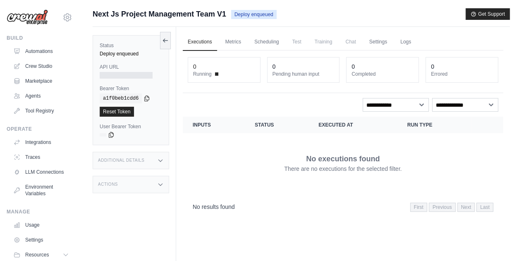
scroll to position [35, 0]
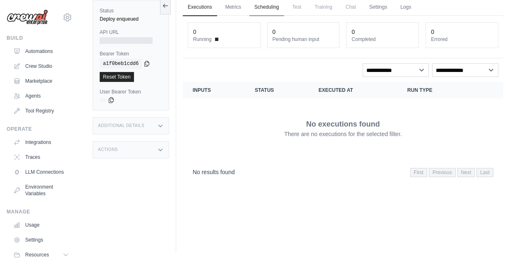
click at [274, 5] on link "Scheduling" at bounding box center [266, 7] width 34 height 17
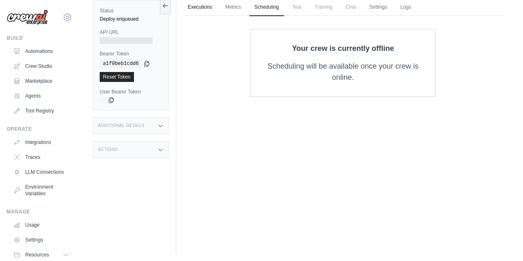
click at [197, 8] on link "Executions" at bounding box center [200, 7] width 34 height 17
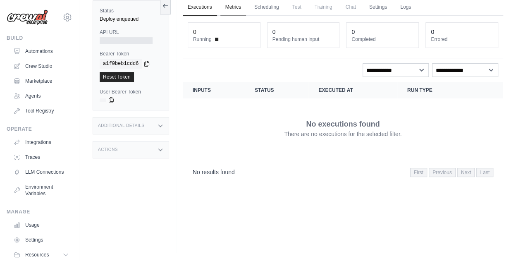
click at [234, 14] on link "Metrics" at bounding box center [233, 7] width 26 height 17
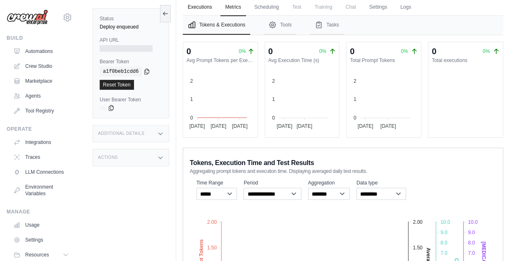
click at [209, 7] on link "Executions" at bounding box center [200, 7] width 34 height 17
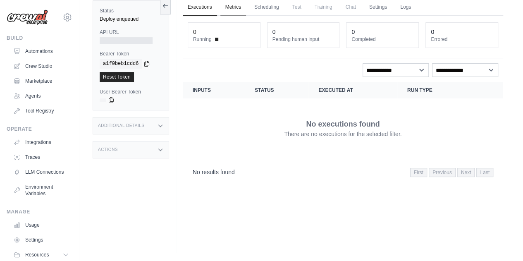
click at [238, 5] on link "Metrics" at bounding box center [233, 7] width 26 height 17
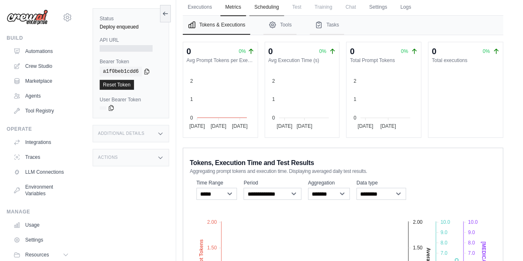
click at [264, 5] on link "Scheduling" at bounding box center [266, 7] width 34 height 17
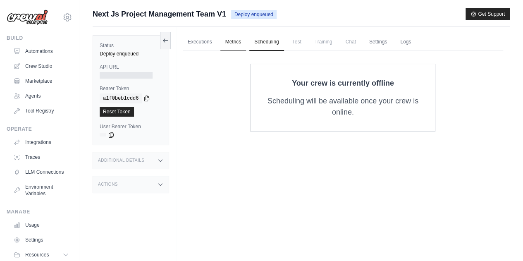
click at [228, 46] on link "Metrics" at bounding box center [233, 41] width 26 height 17
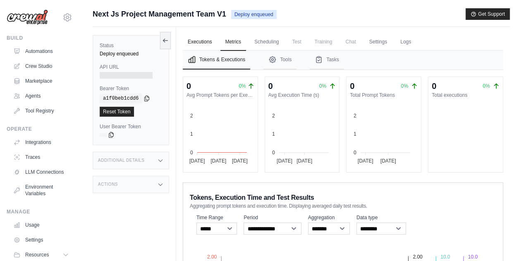
click at [202, 45] on link "Executions" at bounding box center [200, 41] width 34 height 17
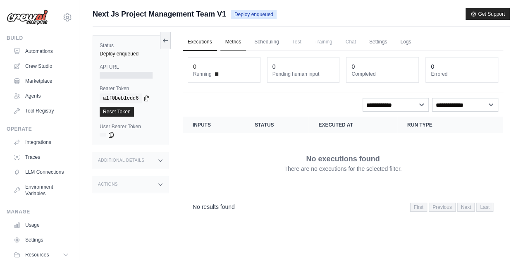
click at [233, 44] on link "Metrics" at bounding box center [233, 41] width 26 height 17
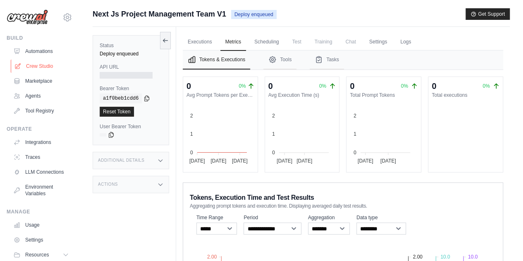
click at [48, 66] on link "Crew Studio" at bounding box center [42, 65] width 62 height 13
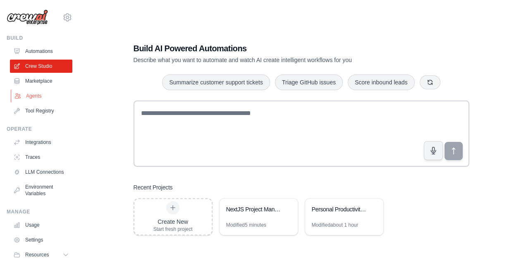
click at [44, 92] on link "Agents" at bounding box center [42, 95] width 62 height 13
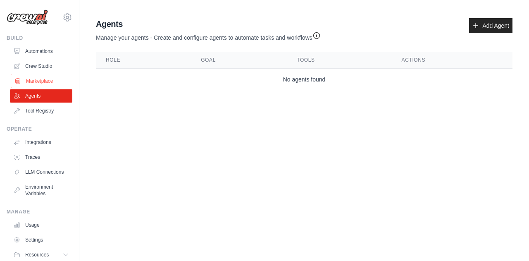
click at [48, 78] on link "Marketplace" at bounding box center [42, 80] width 62 height 13
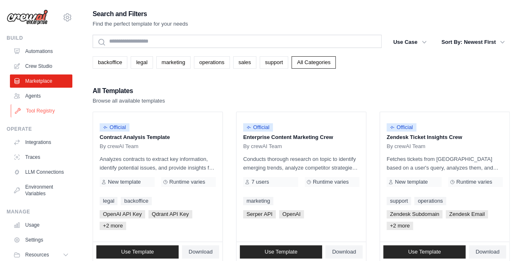
click at [49, 107] on link "Tool Registry" at bounding box center [42, 110] width 62 height 13
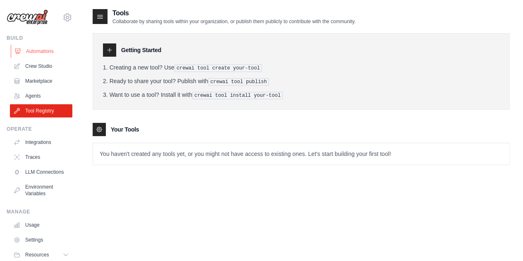
click at [40, 57] on link "Automations" at bounding box center [42, 51] width 62 height 13
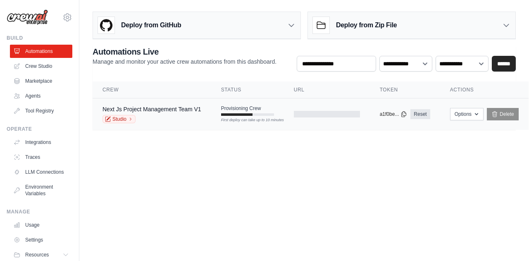
click at [219, 119] on td "Provisioning Crew First deploy can take up to 10 minutes" at bounding box center [247, 110] width 73 height 24
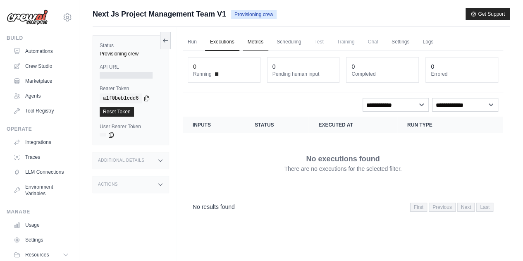
click at [260, 43] on link "Metrics" at bounding box center [256, 41] width 26 height 17
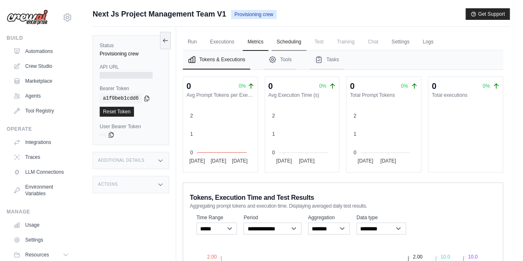
click at [287, 44] on link "Scheduling" at bounding box center [288, 41] width 34 height 17
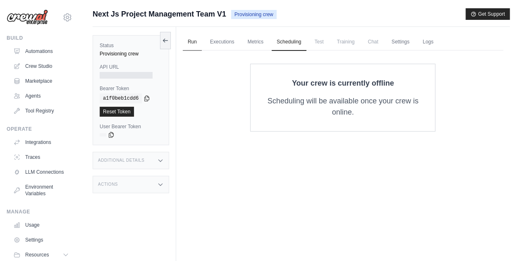
click at [196, 43] on link "Run" at bounding box center [192, 41] width 19 height 17
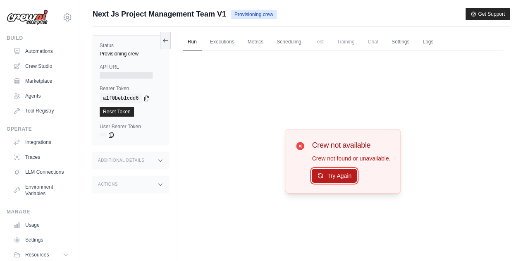
click at [339, 179] on button "Try Again" at bounding box center [334, 176] width 45 height 14
click at [118, 76] on div at bounding box center [126, 75] width 53 height 7
click at [165, 40] on icon at bounding box center [165, 40] width 5 height 0
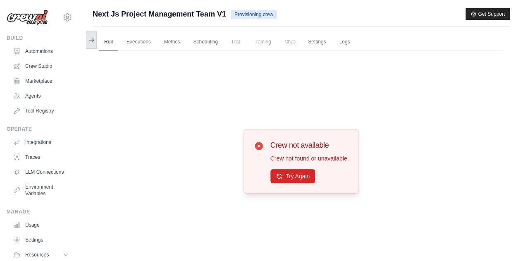
click at [94, 38] on icon at bounding box center [91, 40] width 7 height 7
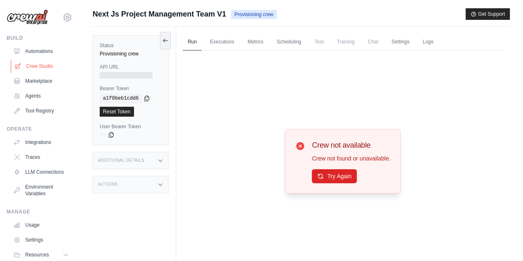
click at [47, 63] on link "Crew Studio" at bounding box center [42, 65] width 62 height 13
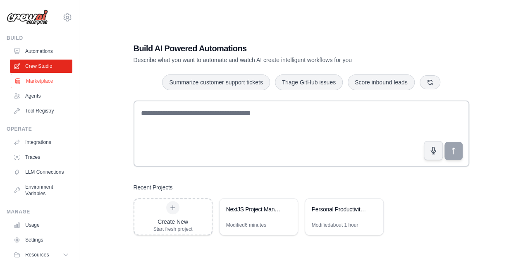
click at [48, 86] on link "Marketplace" at bounding box center [42, 80] width 62 height 13
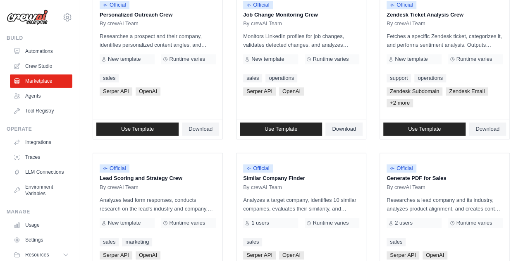
scroll to position [526, 0]
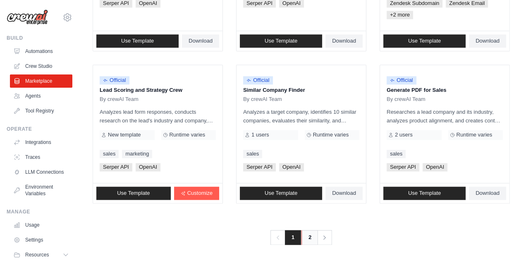
click at [305, 239] on link "2" at bounding box center [309, 237] width 17 height 15
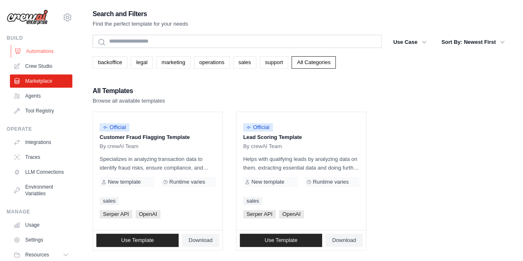
click at [49, 49] on link "Automations" at bounding box center [42, 51] width 62 height 13
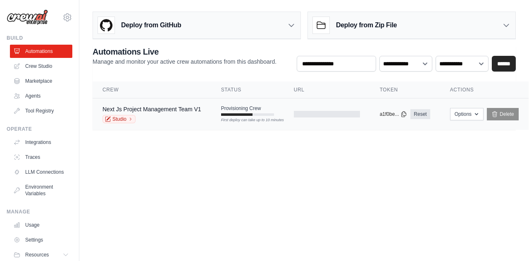
click at [170, 119] on div "Studio" at bounding box center [151, 119] width 99 height 8
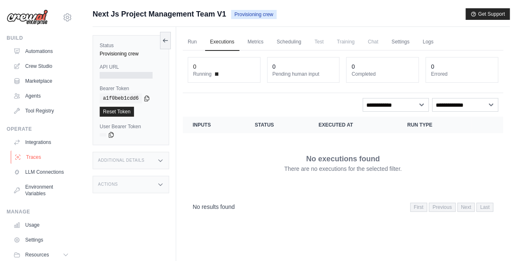
click at [36, 160] on link "Traces" at bounding box center [42, 156] width 62 height 13
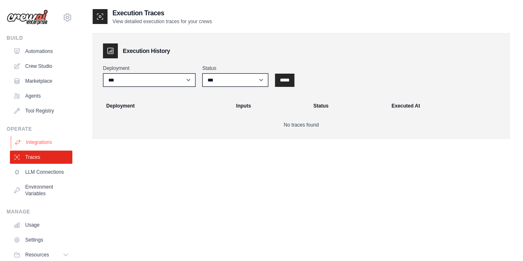
click at [32, 142] on link "Integrations" at bounding box center [42, 142] width 62 height 13
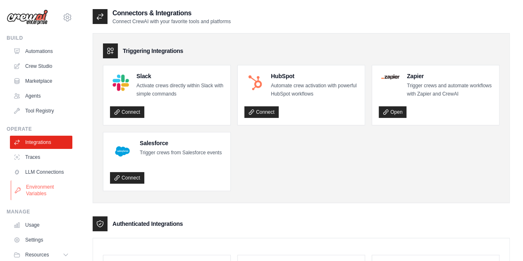
scroll to position [36, 0]
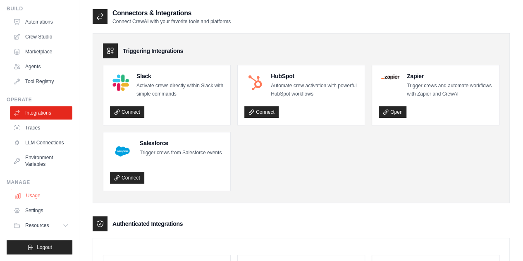
click at [30, 200] on link "Usage" at bounding box center [42, 195] width 62 height 13
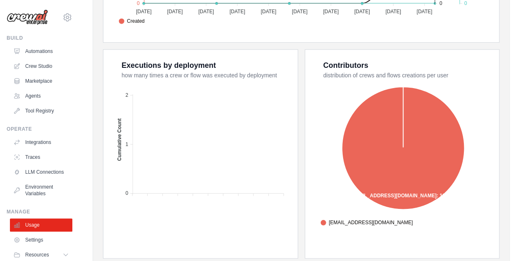
scroll to position [310, 0]
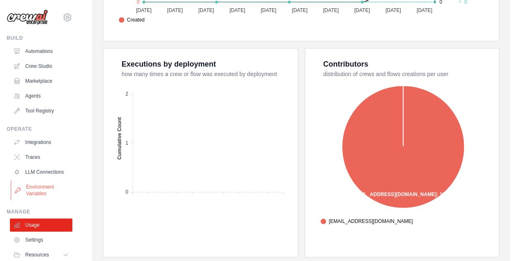
click at [37, 200] on link "Environment Variables" at bounding box center [42, 190] width 62 height 20
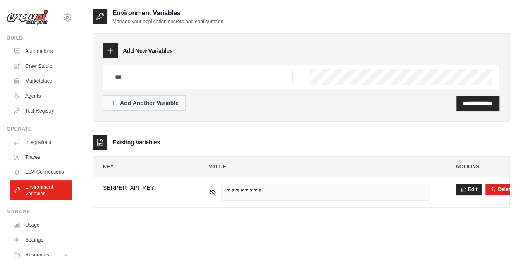
click at [144, 103] on div "Add Another Variable" at bounding box center [144, 103] width 69 height 8
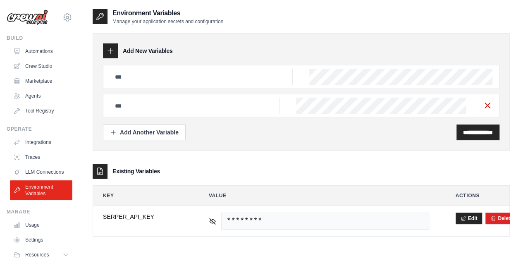
click at [488, 107] on icon "button" at bounding box center [487, 105] width 10 height 10
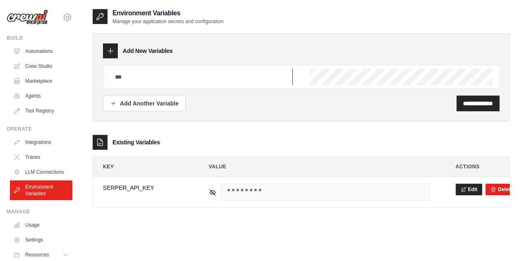
click at [211, 77] on input "text" at bounding box center [201, 77] width 183 height 17
type input "**********"
click at [463, 103] on input "**********" at bounding box center [478, 103] width 30 height 8
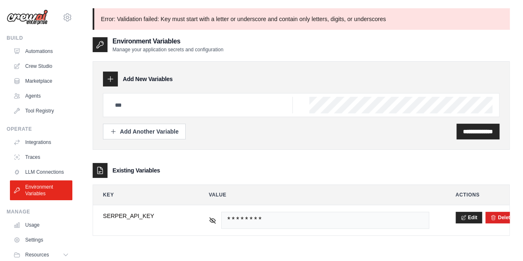
click at [293, 102] on div at bounding box center [301, 105] width 396 height 24
click at [276, 107] on input "text" at bounding box center [201, 105] width 183 height 17
type input "******"
click at [464, 128] on input "**********" at bounding box center [478, 131] width 30 height 8
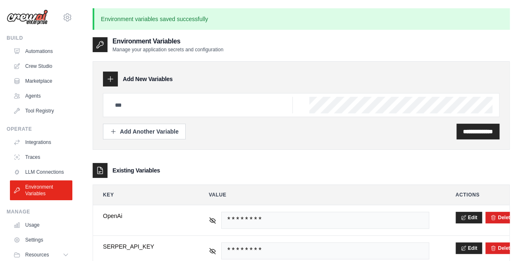
scroll to position [45, 0]
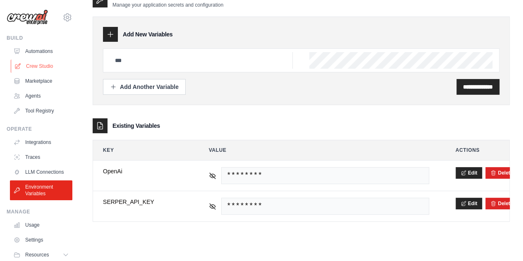
click at [45, 68] on link "Crew Studio" at bounding box center [42, 65] width 62 height 13
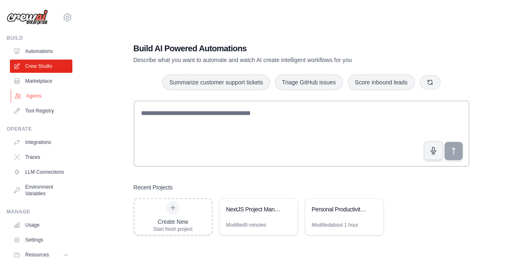
click at [40, 95] on link "Agents" at bounding box center [42, 95] width 62 height 13
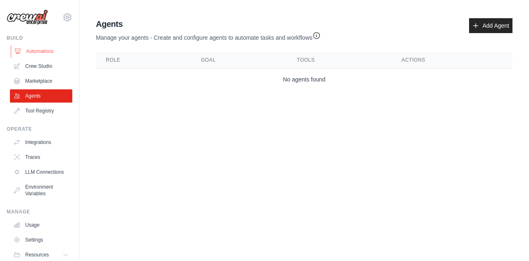
click at [37, 54] on link "Automations" at bounding box center [42, 51] width 62 height 13
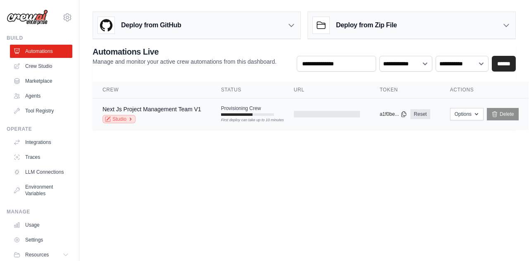
click at [118, 118] on link "Studio" at bounding box center [118, 119] width 33 height 8
click at [272, 103] on td "Provisioning Crew First deploy can take up to 10 minutes" at bounding box center [247, 110] width 73 height 24
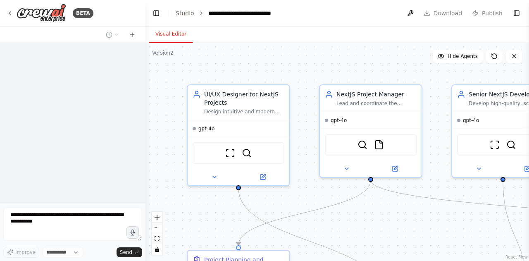
select select "****"
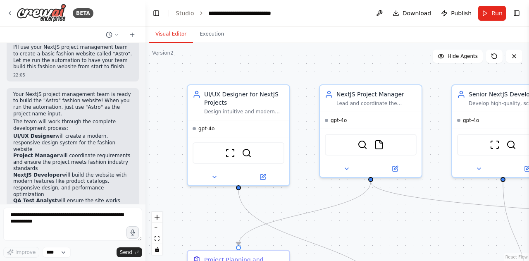
scroll to position [1009, 0]
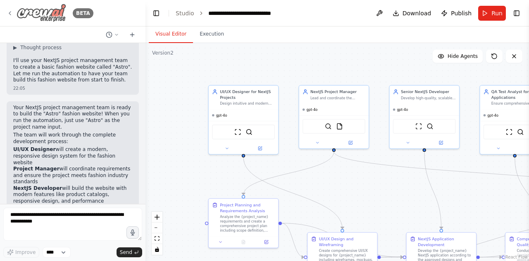
click at [12, 9] on div "BETA" at bounding box center [50, 13] width 87 height 19
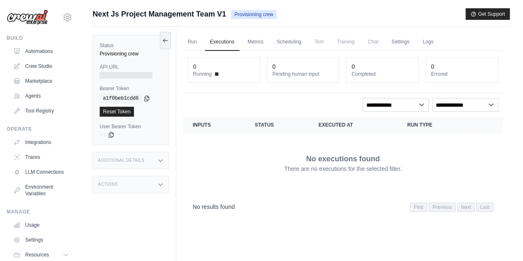
click at [131, 76] on div at bounding box center [126, 75] width 53 height 7
click at [127, 76] on div at bounding box center [126, 75] width 53 height 7
click at [150, 52] on div "Provisioning crew" at bounding box center [131, 53] width 62 height 7
click at [197, 45] on link "Run" at bounding box center [192, 41] width 19 height 17
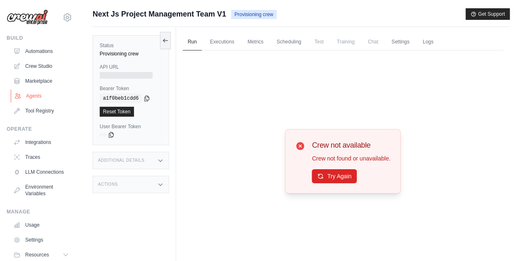
click at [25, 98] on link "Agents" at bounding box center [42, 95] width 62 height 13
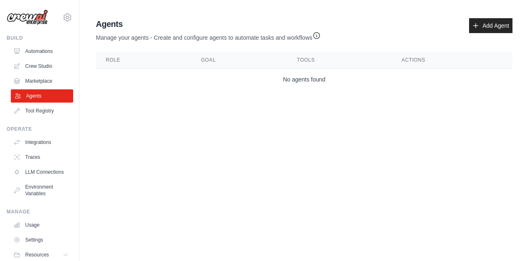
click at [40, 94] on link "Agents" at bounding box center [42, 95] width 62 height 13
click at [43, 57] on link "Automations" at bounding box center [42, 51] width 62 height 13
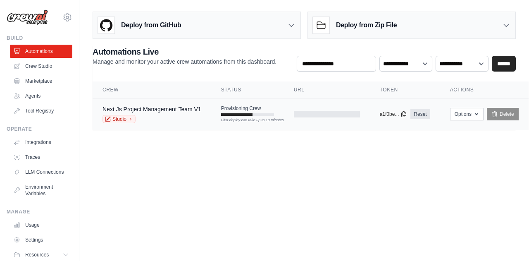
click at [270, 122] on tr "Next Js Project Management Team V1 Studio Provisioning Crew First deploy can ta…" at bounding box center [311, 114] width 436 height 32
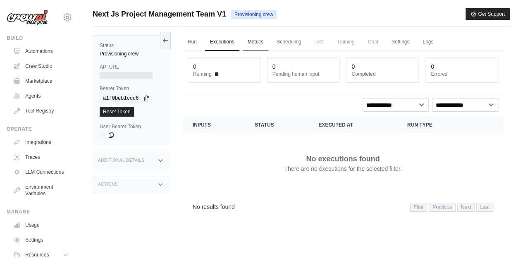
click at [259, 34] on link "Metrics" at bounding box center [256, 41] width 26 height 17
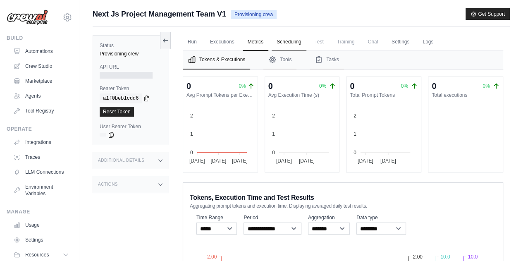
click at [288, 45] on link "Scheduling" at bounding box center [288, 41] width 34 height 17
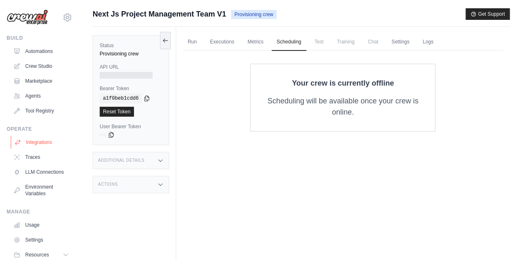
click at [40, 146] on link "Integrations" at bounding box center [42, 142] width 62 height 13
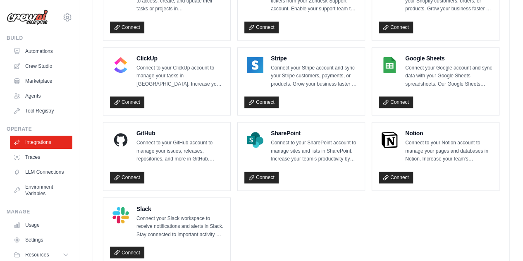
scroll to position [611, 0]
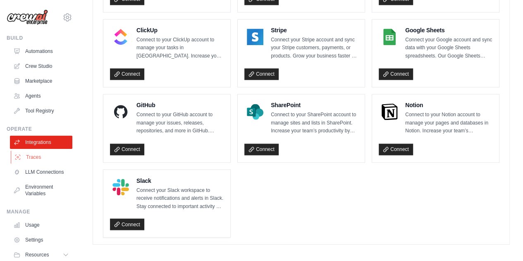
click at [36, 155] on link "Traces" at bounding box center [42, 156] width 62 height 13
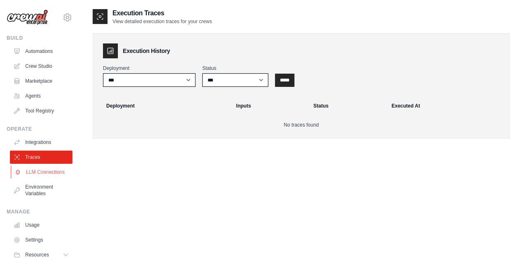
click at [32, 176] on link "LLM Connections" at bounding box center [42, 171] width 62 height 13
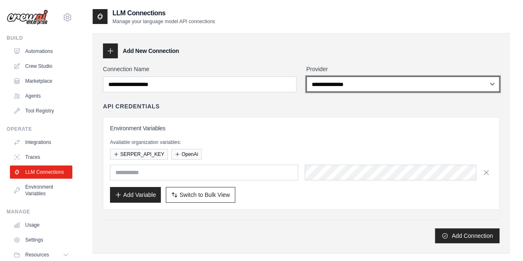
click at [332, 83] on select "**********" at bounding box center [402, 83] width 193 height 15
select select "******"
click at [306, 76] on select "**********" at bounding box center [402, 83] width 193 height 15
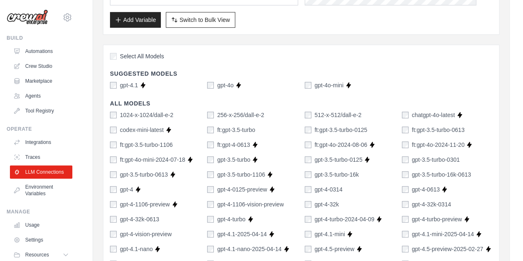
scroll to position [185, 0]
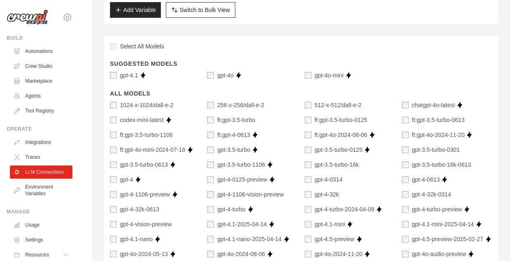
click at [125, 76] on label "gpt-4.1" at bounding box center [129, 75] width 18 height 8
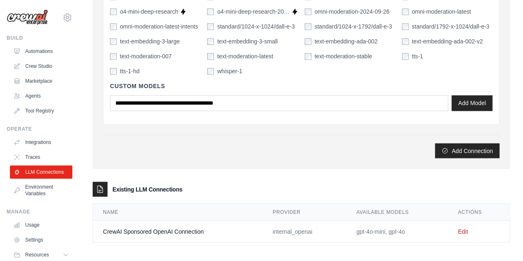
scroll to position [663, 0]
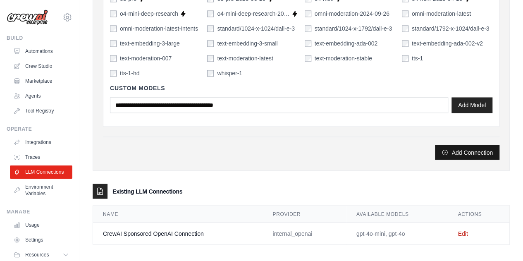
click at [454, 149] on button "Add Connection" at bounding box center [467, 152] width 64 height 15
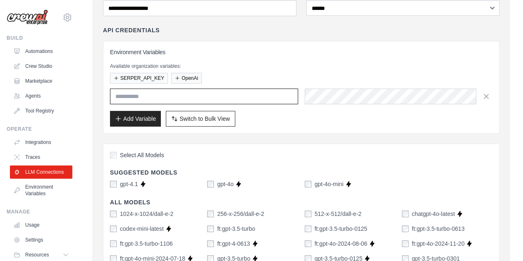
click at [277, 96] on input "text" at bounding box center [204, 96] width 188 height 16
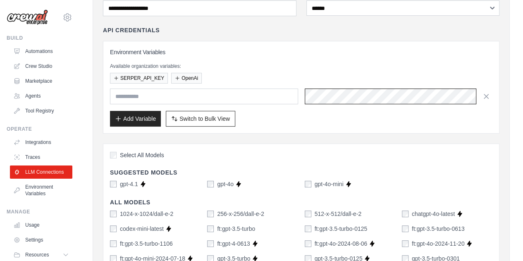
scroll to position [0, 360]
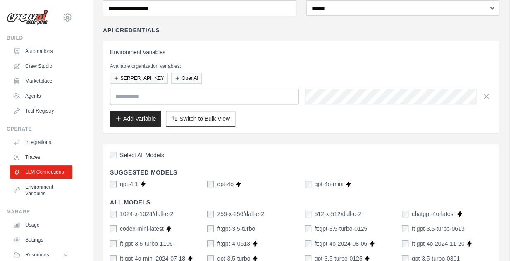
click at [242, 95] on input "text" at bounding box center [204, 96] width 188 height 16
type input "*"
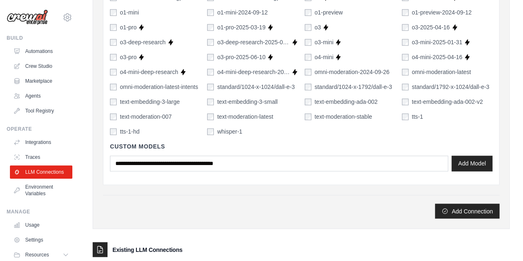
scroll to position [665, 0]
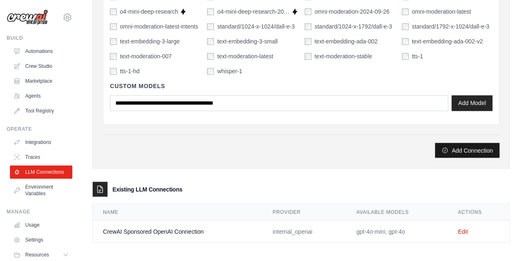
type input "*******"
click at [457, 150] on button "Add Connection" at bounding box center [467, 150] width 64 height 15
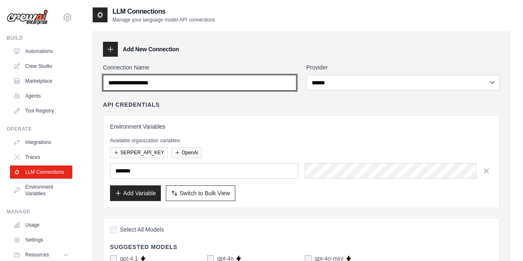
scroll to position [0, 0]
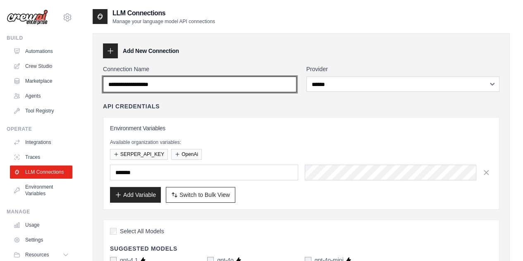
click at [238, 90] on input "Connection Name" at bounding box center [199, 84] width 193 height 16
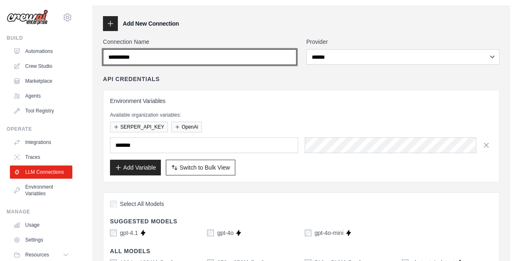
scroll to position [28, 0]
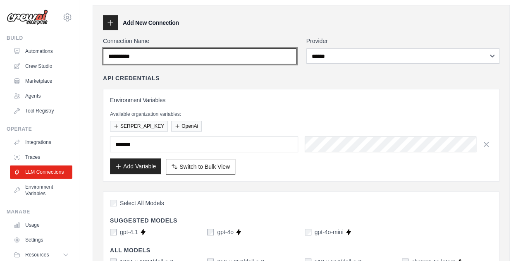
type input "**********"
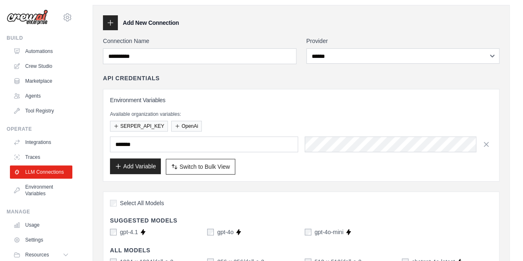
click at [139, 158] on button "Add Variable" at bounding box center [135, 166] width 51 height 16
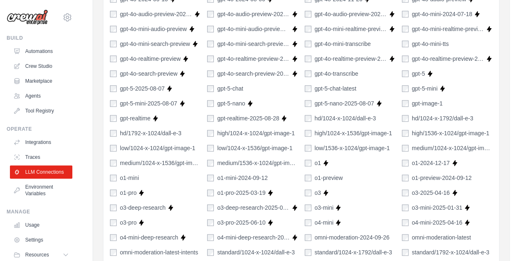
scroll to position [685, 0]
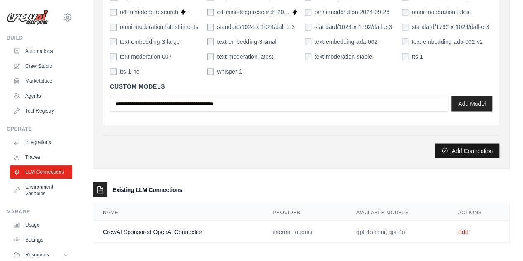
click at [466, 153] on button "Add Connection" at bounding box center [467, 150] width 64 height 15
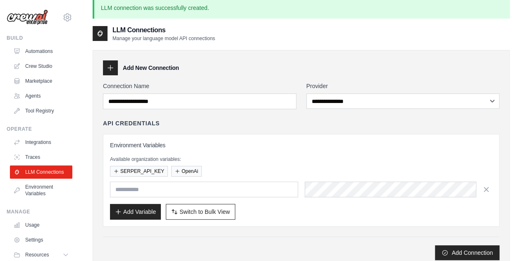
scroll to position [0, 0]
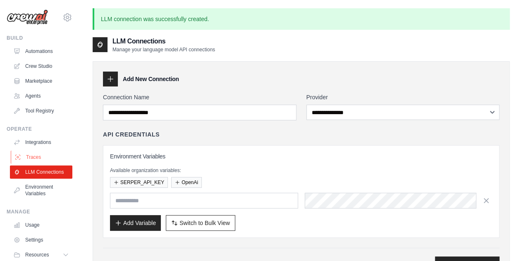
click at [40, 153] on link "Traces" at bounding box center [42, 156] width 62 height 13
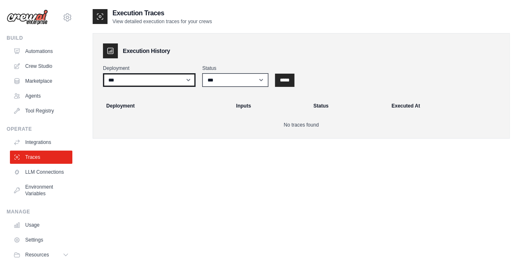
click at [169, 79] on select "**********" at bounding box center [149, 80] width 93 height 14
select select "******"
click at [103, 73] on select "**********" at bounding box center [149, 80] width 93 height 14
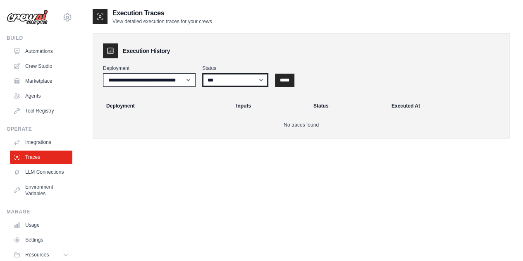
click at [257, 83] on select "*** ********* ******* *****" at bounding box center [235, 80] width 66 height 14
click at [292, 81] on input "*****" at bounding box center [284, 80] width 19 height 13
click at [285, 81] on input "*****" at bounding box center [284, 80] width 19 height 13
click at [33, 141] on link "Integrations" at bounding box center [42, 142] width 62 height 13
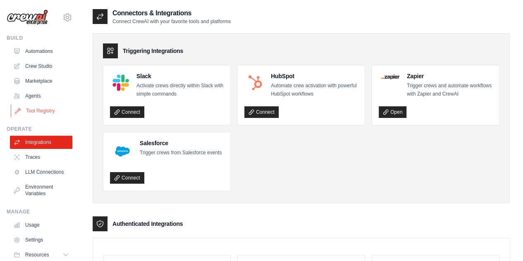
click at [50, 109] on link "Tool Registry" at bounding box center [42, 110] width 62 height 13
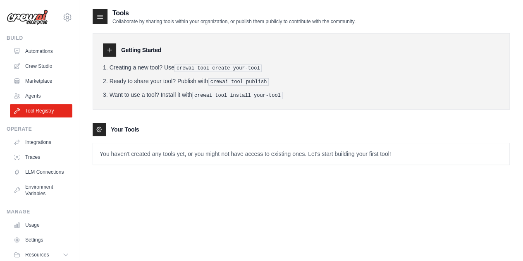
scroll to position [3, 0]
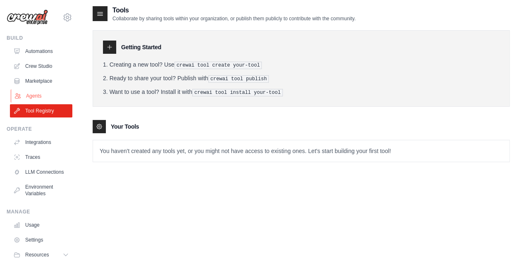
click at [42, 95] on link "Agents" at bounding box center [42, 95] width 62 height 13
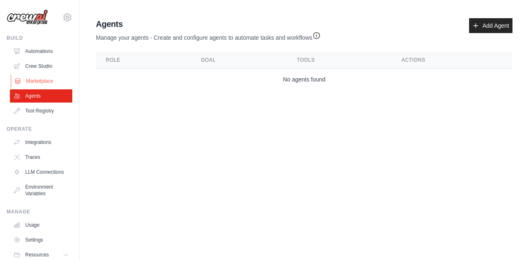
click at [50, 76] on link "Marketplace" at bounding box center [42, 80] width 62 height 13
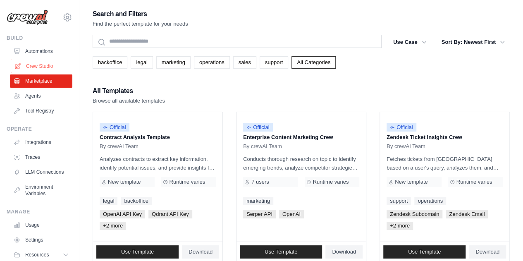
click at [45, 69] on link "Crew Studio" at bounding box center [42, 65] width 62 height 13
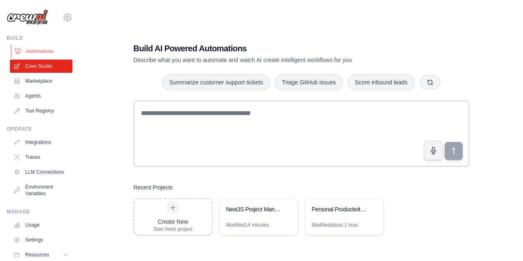
click at [50, 53] on link "Automations" at bounding box center [42, 51] width 62 height 13
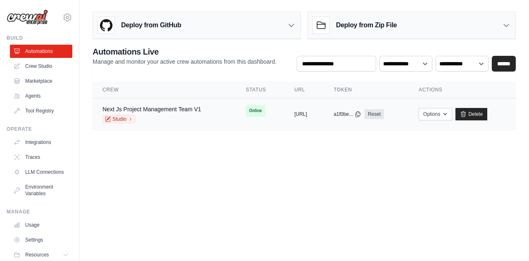
click at [186, 118] on div "Studio" at bounding box center [151, 119] width 99 height 8
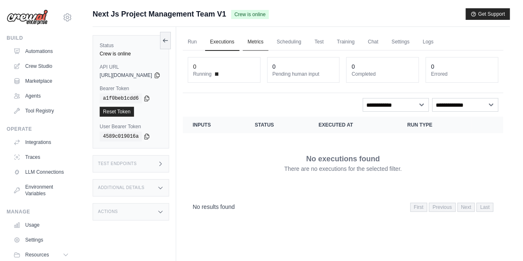
click at [269, 38] on link "Metrics" at bounding box center [256, 41] width 26 height 17
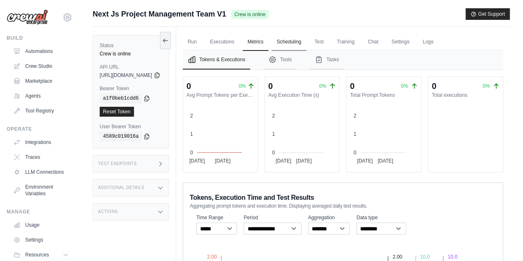
click at [306, 40] on link "Scheduling" at bounding box center [288, 41] width 34 height 17
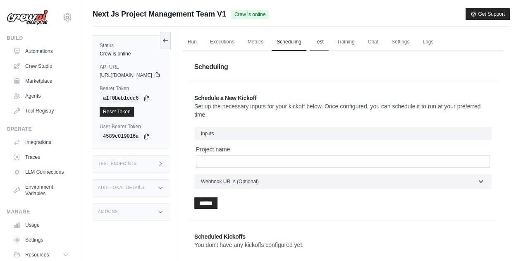
click at [328, 45] on link "Test" at bounding box center [318, 41] width 19 height 17
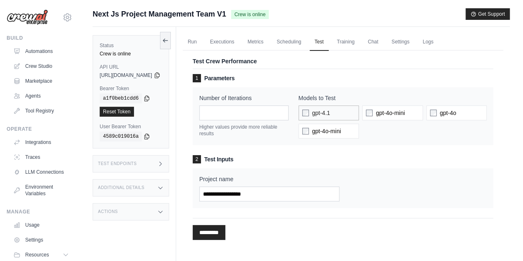
click at [322, 112] on label "gpt-4.1" at bounding box center [328, 112] width 60 height 15
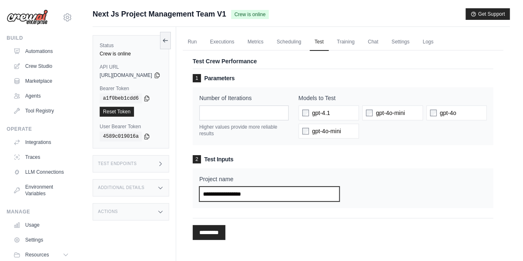
click at [263, 192] on input "Project name" at bounding box center [269, 193] width 140 height 15
type input "**********"
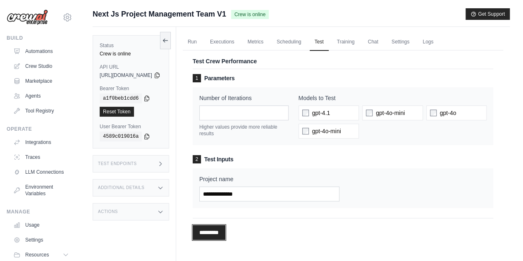
click at [225, 231] on input "*********" at bounding box center [209, 232] width 33 height 15
click at [359, 41] on link "Training" at bounding box center [346, 41] width 28 height 17
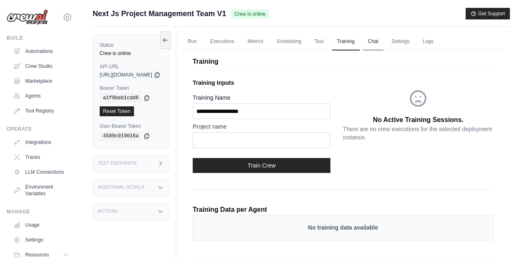
click at [383, 38] on link "Chat" at bounding box center [373, 41] width 20 height 17
click at [202, 40] on link "Run" at bounding box center [192, 41] width 19 height 17
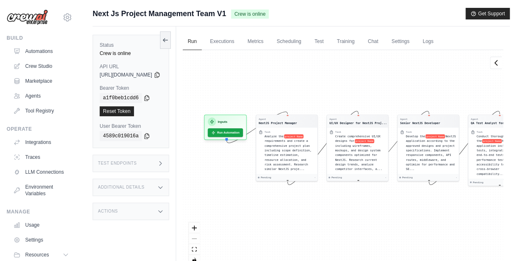
drag, startPoint x: 306, startPoint y: 225, endPoint x: 402, endPoint y: 209, distance: 97.1
click at [402, 209] on div "Agent NextJS Project Manager Task Analyze the project Name requirements and cre…" at bounding box center [343, 160] width 320 height 221
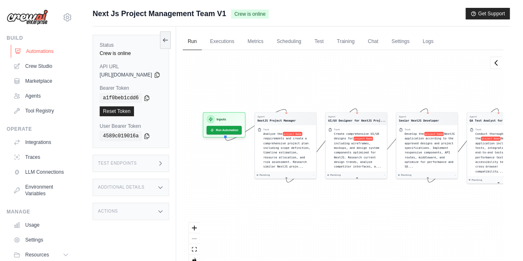
drag, startPoint x: 36, startPoint y: 43, endPoint x: 36, endPoint y: 48, distance: 4.5
click at [36, 48] on div "Build Automations Crew Studio Marketplace Agents" at bounding box center [40, 76] width 66 height 83
click at [36, 48] on link "Automations" at bounding box center [42, 51] width 62 height 13
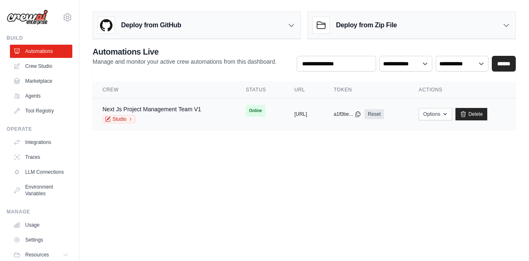
click at [199, 125] on td "Next Js Project Management Team V1 Studio" at bounding box center [164, 114] width 143 height 32
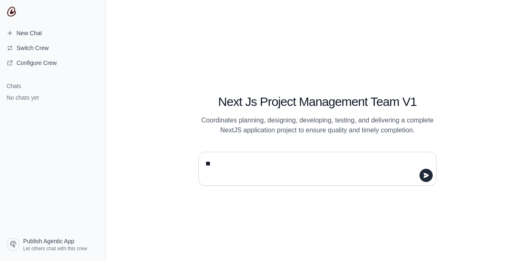
type textarea "*"
type textarea "**********"
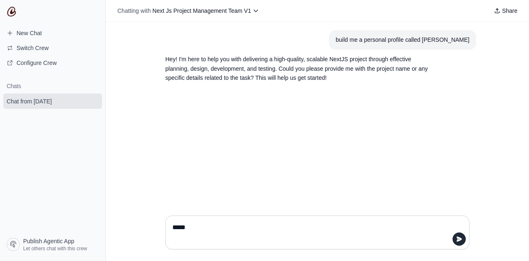
type textarea "*****"
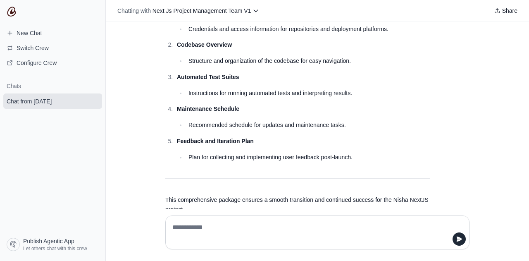
scroll to position [1045, 0]
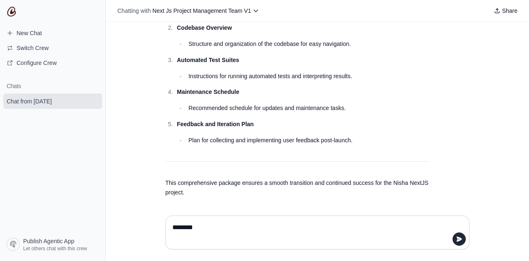
type textarea "********"
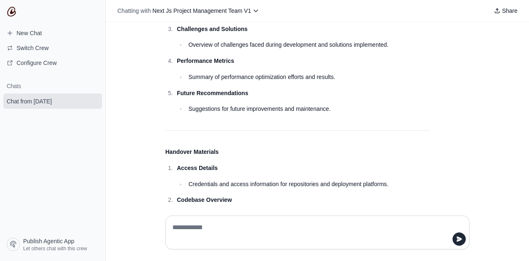
scroll to position [873, 0]
click at [225, 13] on span "Next Js Project Management Team V1" at bounding box center [201, 10] width 99 height 7
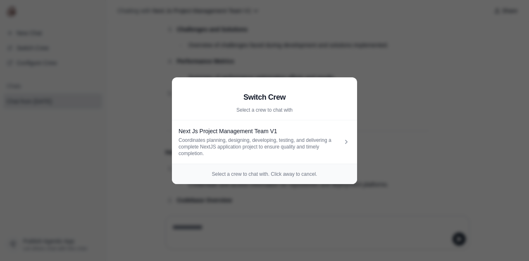
click at [392, 72] on aside "Switch Crew Select a crew to chat with Next Js Project Management Team V1 Coord…" at bounding box center [264, 130] width 529 height 261
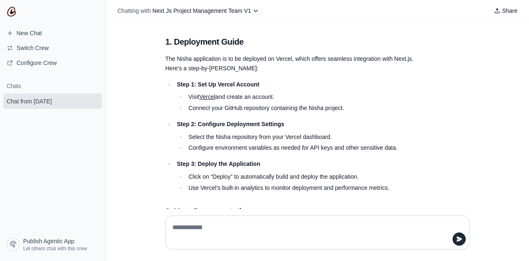
scroll to position [1283, 0]
click at [340, 112] on ul "Step 1: Set Up Vercel Account Visit Vercel and create an account. Connect your …" at bounding box center [297, 136] width 264 height 113
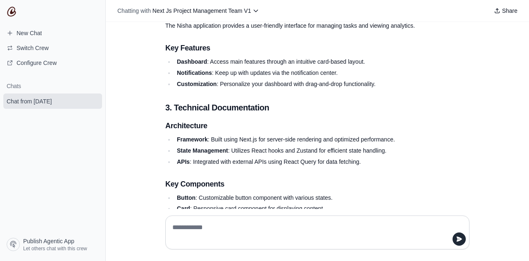
scroll to position [1500, 0]
click at [219, 232] on textarea at bounding box center [317, 232] width 293 height 23
type textarea "**********"
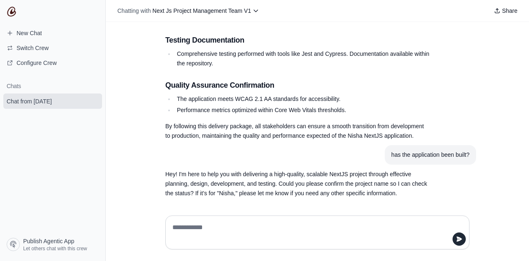
scroll to position [1860, 0]
type textarea "*******"
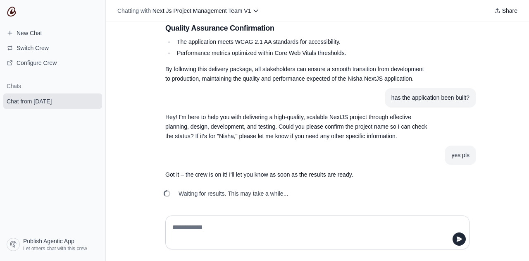
scroll to position [1917, 0]
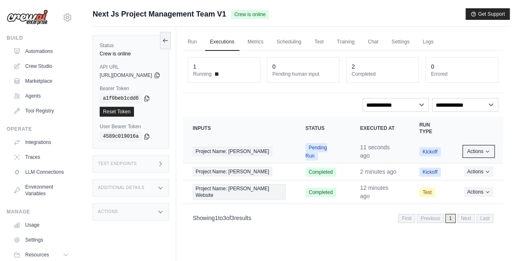
click at [470, 146] on button "Actions" at bounding box center [478, 151] width 29 height 10
click at [462, 163] on td "Actions View Details Delete" at bounding box center [478, 171] width 49 height 17
click at [479, 146] on button "Actions" at bounding box center [478, 151] width 29 height 10
click at [467, 159] on link "View Details" at bounding box center [466, 165] width 53 height 13
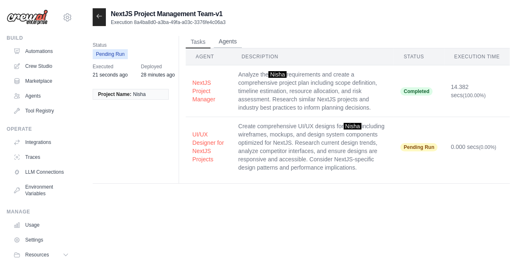
click at [227, 43] on button "Agents" at bounding box center [228, 42] width 28 height 12
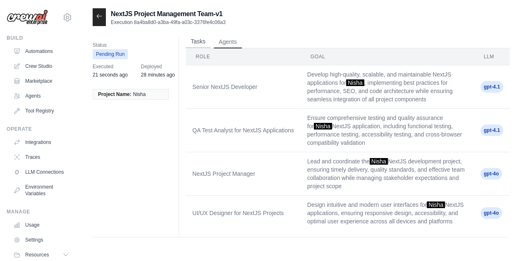
click at [200, 38] on button "Tasks" at bounding box center [198, 42] width 25 height 12
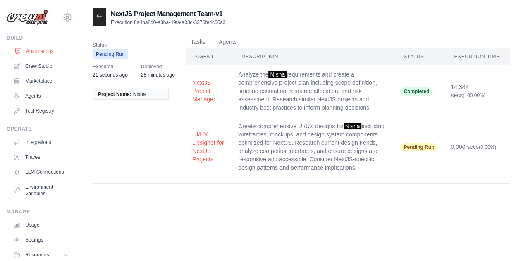
click at [40, 51] on link "Automations" at bounding box center [42, 51] width 62 height 13
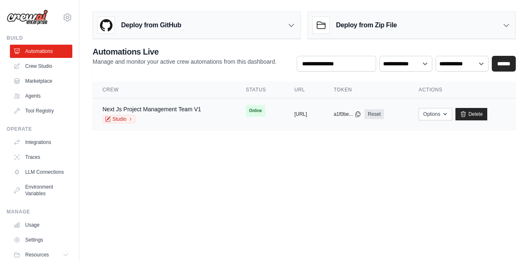
click at [200, 113] on div "Next Js Project Management Team V1 Studio" at bounding box center [151, 114] width 99 height 18
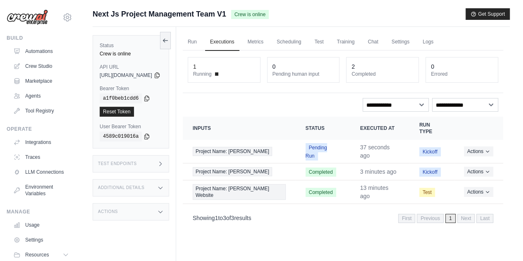
click at [166, 165] on div "Test Endpoints" at bounding box center [131, 163] width 76 height 17
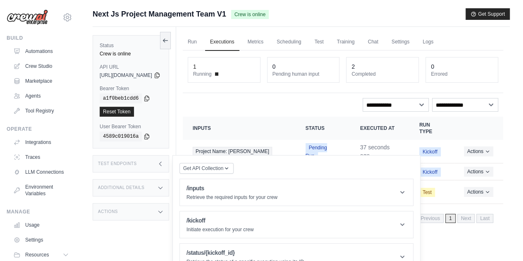
scroll to position [35, 0]
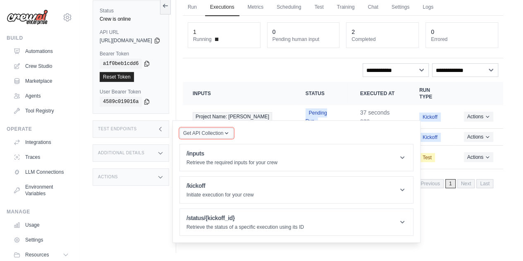
click at [223, 135] on span "Get API Collection" at bounding box center [203, 133] width 40 height 7
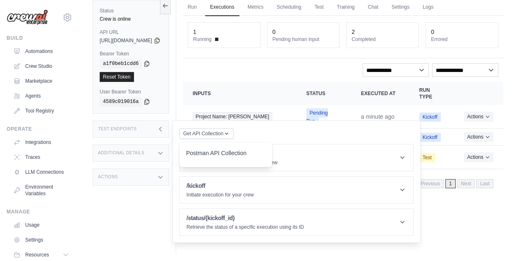
click at [167, 234] on div "Status Crew is online API URL copied [URL][DOMAIN_NAME] Bearer Token copied a1f…" at bounding box center [134, 122] width 83 height 261
click at [155, 155] on div "Additional Details" at bounding box center [131, 152] width 76 height 17
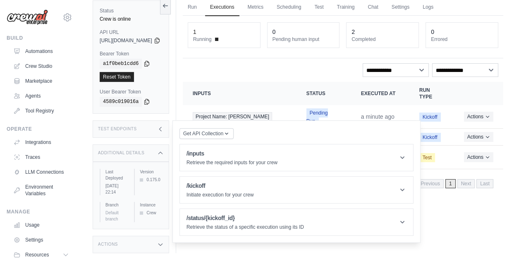
click at [133, 257] on main "Submit a support request Describe your issue or question * Please be specific a…" at bounding box center [300, 113] width 443 height 296
click at [137, 251] on div "Status Crew is online API URL copied [URL][DOMAIN_NAME] Bearer Token copied a1f…" at bounding box center [134, 122] width 83 height 261
click at [497, 215] on div "Run Executions Metrics Scheduling Test Training Chat Settings Logs 1 Running 0 …" at bounding box center [342, 122] width 333 height 261
click at [141, 127] on div "Test Endpoints" at bounding box center [131, 128] width 76 height 17
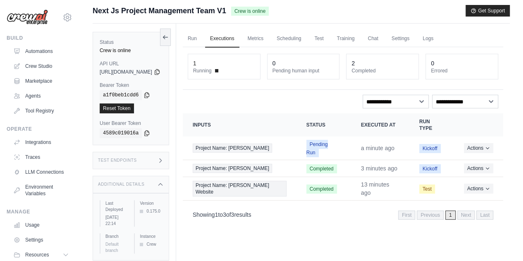
scroll to position [0, 0]
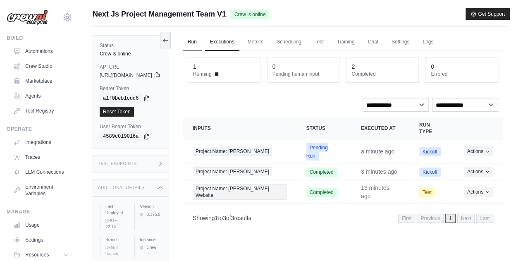
click at [202, 44] on link "Run" at bounding box center [192, 41] width 19 height 17
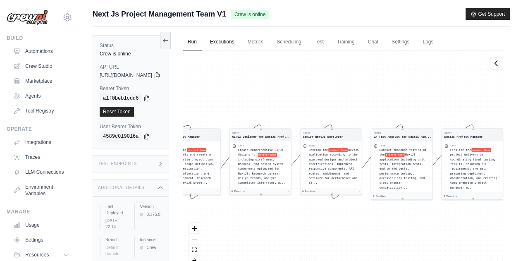
click at [239, 48] on link "Executions" at bounding box center [222, 41] width 34 height 17
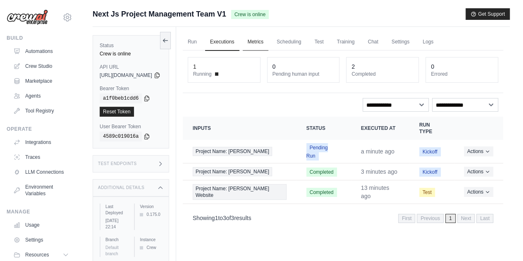
click at [269, 48] on link "Metrics" at bounding box center [256, 41] width 26 height 17
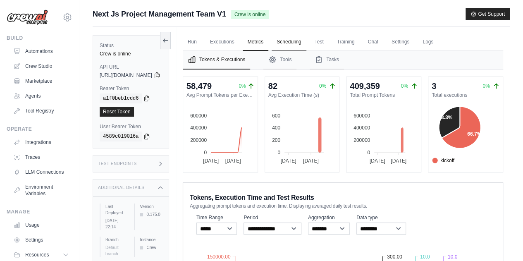
click at [306, 43] on link "Scheduling" at bounding box center [288, 41] width 34 height 17
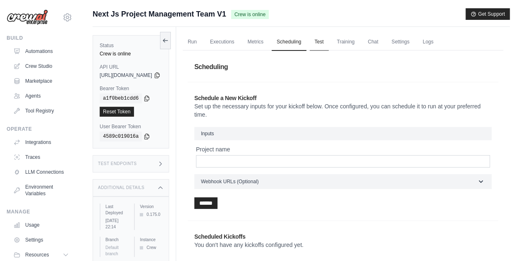
click at [328, 43] on link "Test" at bounding box center [318, 41] width 19 height 17
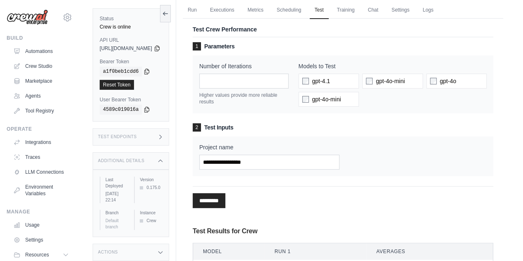
scroll to position [5, 0]
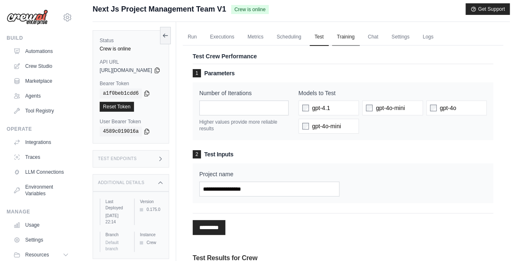
click at [359, 39] on link "Training" at bounding box center [346, 37] width 28 height 17
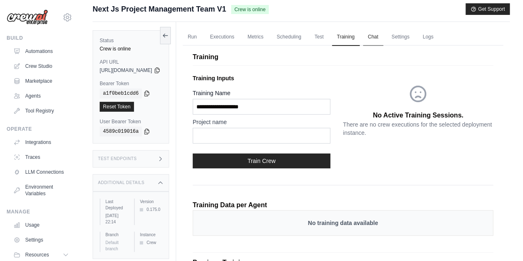
click at [383, 38] on link "Chat" at bounding box center [373, 37] width 20 height 17
click at [202, 42] on link "Run" at bounding box center [192, 37] width 19 height 17
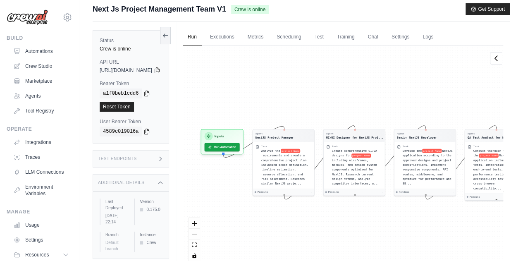
drag, startPoint x: 323, startPoint y: 95, endPoint x: 416, endPoint y: 101, distance: 94.0
click at [416, 101] on div "Agent NextJS Project Manager Task Analyze the project Name requirements and cre…" at bounding box center [343, 155] width 320 height 221
click at [307, 147] on div "Analyze the project Name requirements and create a comprehensive project plan i…" at bounding box center [286, 166] width 50 height 38
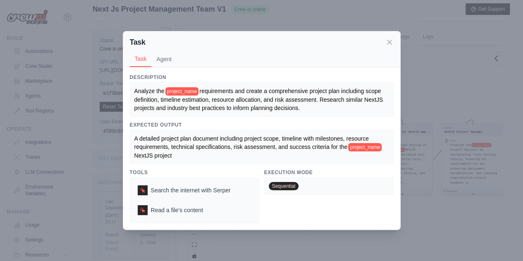
click at [179, 90] on span "project_name" at bounding box center [181, 91] width 33 height 8
click at [165, 55] on button "Agent" at bounding box center [163, 59] width 25 height 16
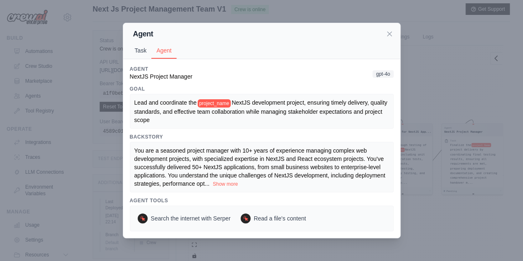
click at [144, 55] on button "Task" at bounding box center [141, 51] width 22 height 16
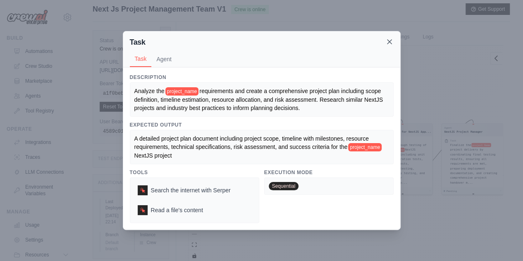
click at [388, 40] on icon at bounding box center [389, 42] width 8 height 8
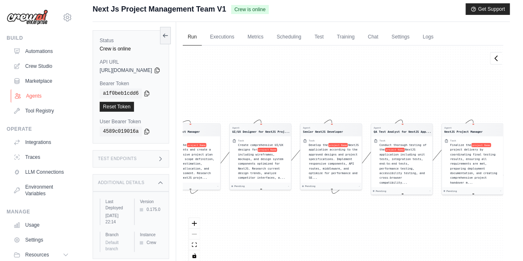
click at [40, 94] on link "Agents" at bounding box center [42, 95] width 62 height 13
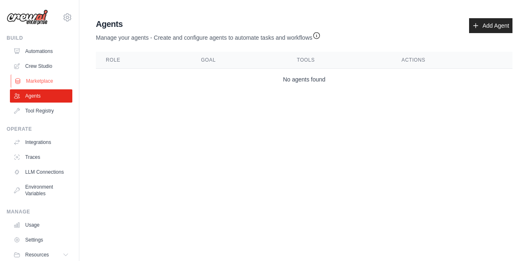
click at [36, 82] on link "Marketplace" at bounding box center [42, 80] width 62 height 13
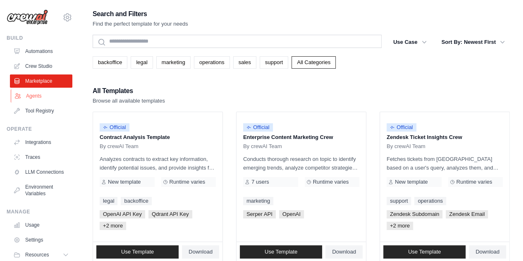
click at [49, 98] on link "Agents" at bounding box center [42, 95] width 62 height 13
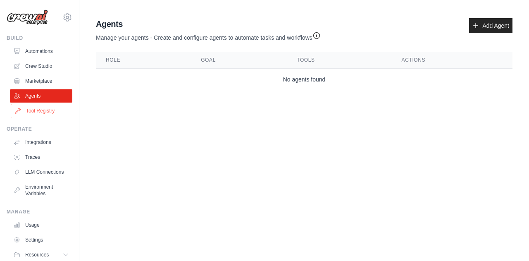
click at [49, 109] on link "Tool Registry" at bounding box center [42, 110] width 62 height 13
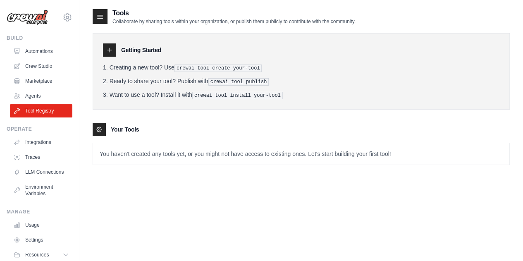
click at [144, 152] on p "You haven't created any tools yet, or you might not have access to existing one…" at bounding box center [301, 153] width 416 height 21
click at [38, 50] on link "Automations" at bounding box center [42, 51] width 62 height 13
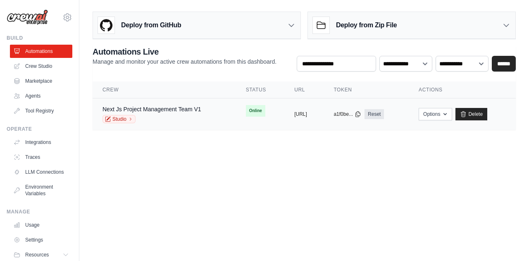
click at [243, 123] on tr "Next Js Project Management Team V1 Studio Online copied https://nextjs-project-…" at bounding box center [304, 114] width 423 height 32
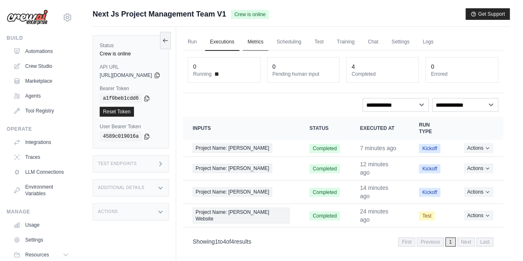
click at [269, 42] on link "Metrics" at bounding box center [256, 41] width 26 height 17
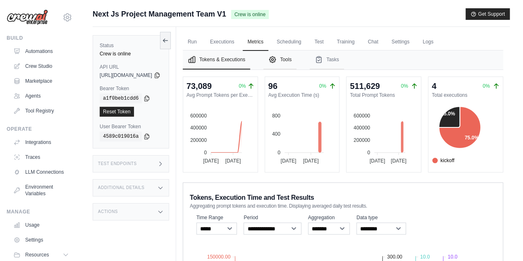
click at [296, 64] on button "Tools" at bounding box center [279, 59] width 33 height 19
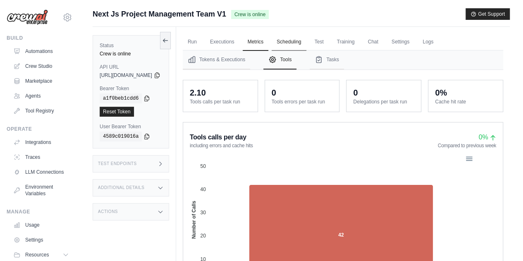
click at [306, 43] on link "Scheduling" at bounding box center [288, 41] width 34 height 17
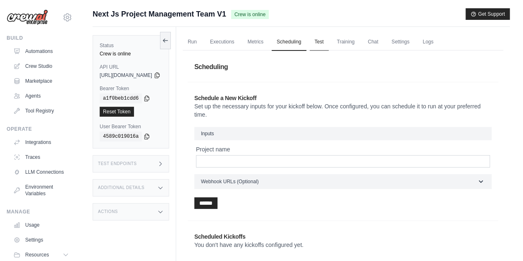
click at [328, 38] on link "Test" at bounding box center [318, 41] width 19 height 17
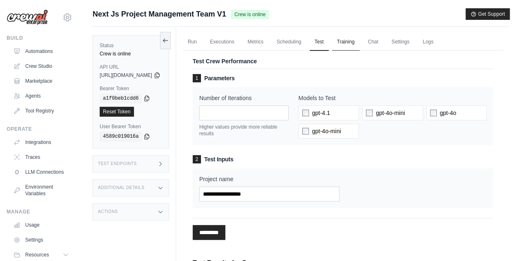
click at [359, 47] on link "Training" at bounding box center [346, 41] width 28 height 17
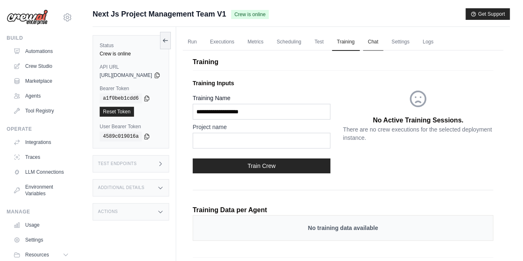
click at [382, 47] on link "Chat" at bounding box center [373, 41] width 20 height 17
click at [438, 38] on link "Logs" at bounding box center [427, 41] width 21 height 17
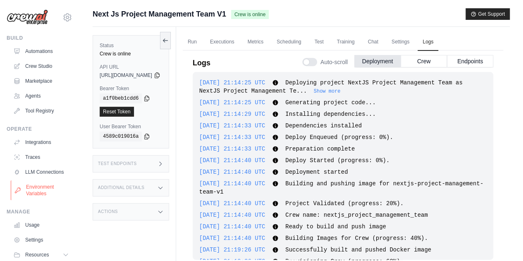
scroll to position [36, 0]
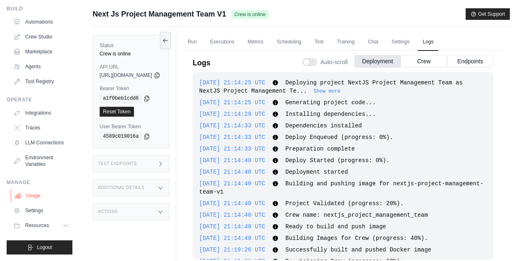
click at [34, 196] on link "Usage" at bounding box center [42, 195] width 62 height 13
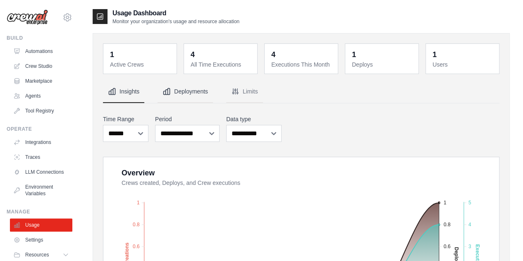
click at [189, 89] on button "Deployments" at bounding box center [184, 92] width 55 height 22
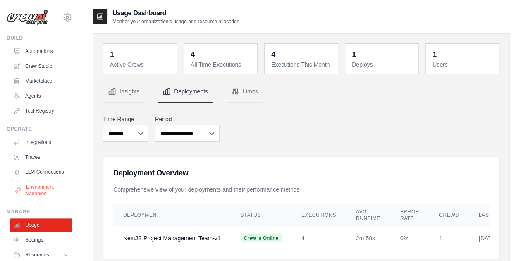
scroll to position [36, 0]
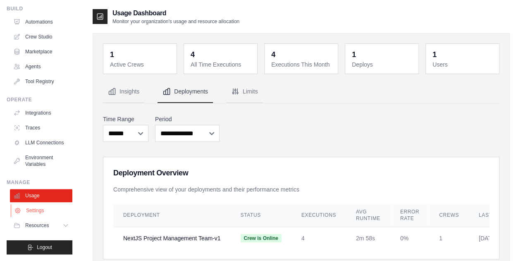
click at [41, 211] on link "Settings" at bounding box center [42, 210] width 62 height 13
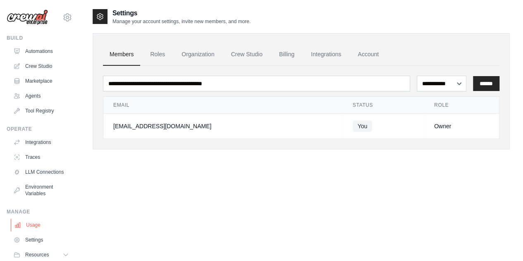
scroll to position [36, 0]
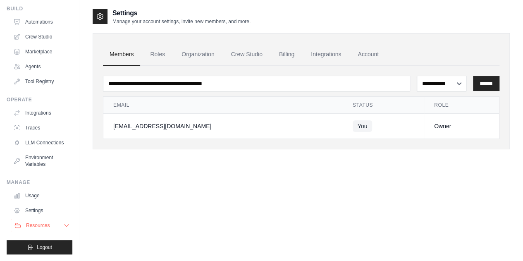
click at [48, 226] on span "Resources" at bounding box center [38, 225] width 24 height 7
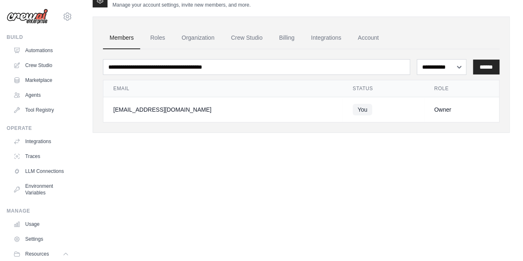
scroll to position [0, 0]
click at [64, 14] on icon at bounding box center [67, 17] width 7 height 7
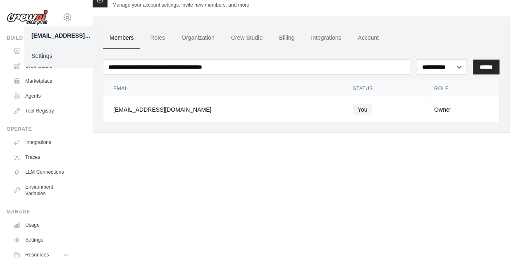
click at [55, 56] on link "Settings" at bounding box center [61, 55] width 73 height 15
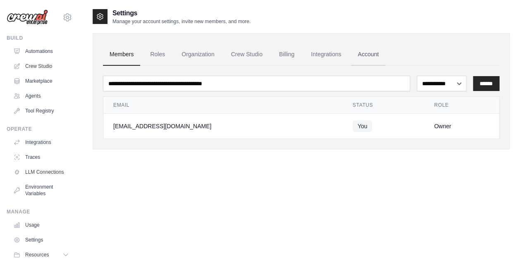
click at [365, 50] on link "Account" at bounding box center [368, 54] width 34 height 22
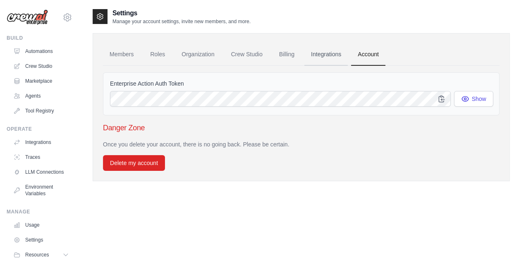
click at [337, 51] on link "Integrations" at bounding box center [325, 54] width 43 height 22
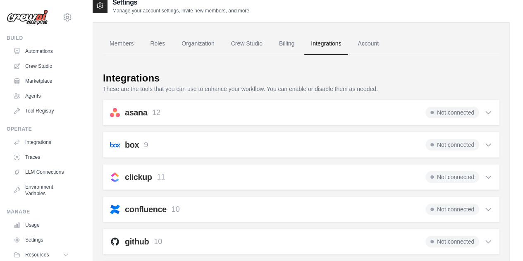
scroll to position [127, 0]
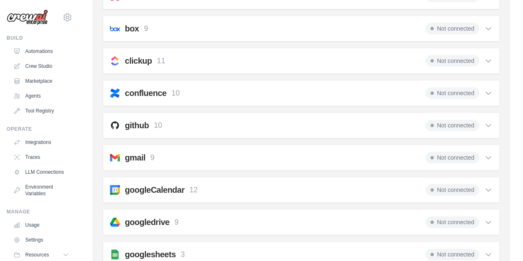
click at [344, 129] on div "github 10 Not connected Select all Create an Issue: github_create_issue Update …" at bounding box center [301, 125] width 396 height 26
click at [459, 124] on span "Not connected" at bounding box center [452, 125] width 54 height 12
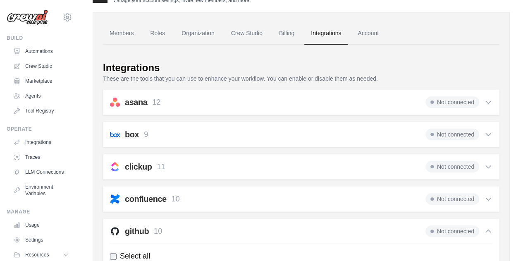
scroll to position [0, 0]
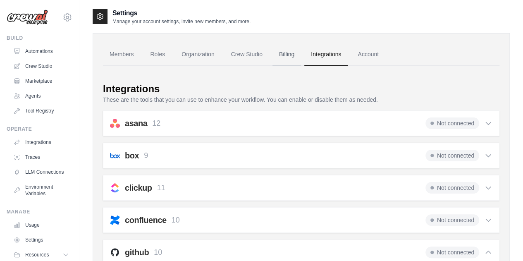
click at [283, 54] on link "Billing" at bounding box center [286, 54] width 29 height 22
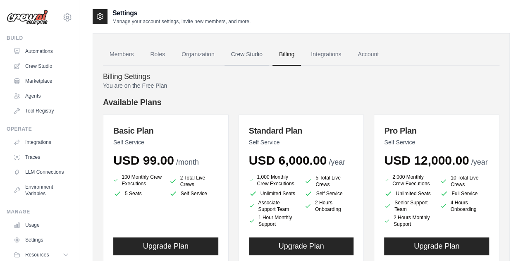
click at [256, 62] on link "Crew Studio" at bounding box center [246, 54] width 45 height 22
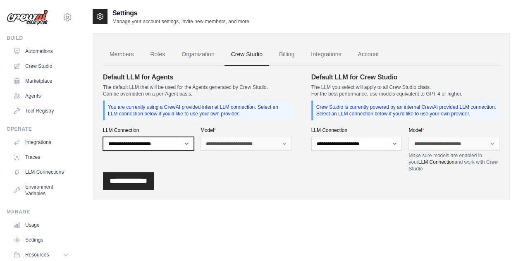
click at [180, 143] on select "**********" at bounding box center [148, 144] width 91 height 14
select select "******"
click at [103, 137] on select "**********" at bounding box center [148, 144] width 91 height 14
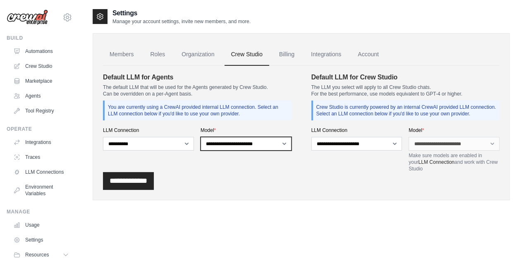
click at [230, 146] on select "**********" at bounding box center [245, 144] width 91 height 14
select select "*******"
click at [200, 137] on select "**********" at bounding box center [245, 144] width 91 height 14
click at [146, 177] on input "**********" at bounding box center [128, 181] width 51 height 18
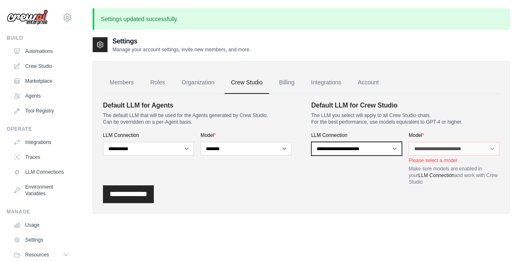
click at [379, 143] on select "**********" at bounding box center [356, 149] width 91 height 14
select select "******"
click at [311, 142] on select "**********" at bounding box center [356, 149] width 91 height 14
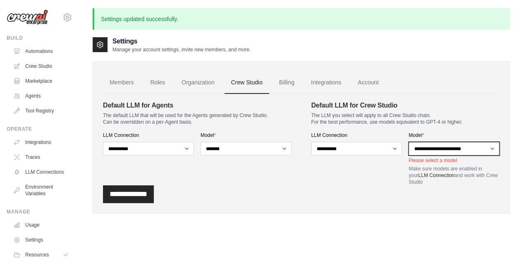
click at [449, 150] on select "**********" at bounding box center [453, 149] width 91 height 14
select select "*******"
click at [408, 142] on select "**********" at bounding box center [453, 149] width 91 height 14
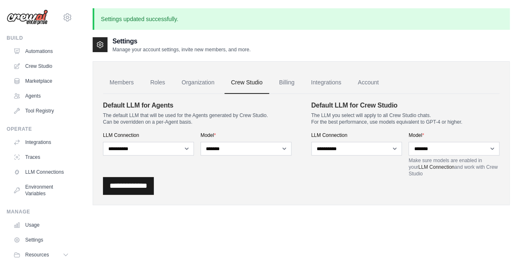
click at [154, 188] on input "**********" at bounding box center [128, 186] width 51 height 18
click at [203, 82] on link "Organization" at bounding box center [198, 82] width 46 height 22
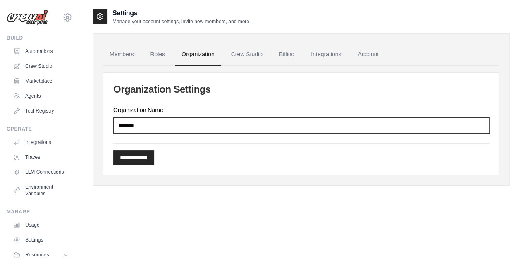
click at [160, 124] on input "*******" at bounding box center [301, 125] width 376 height 16
type input "******"
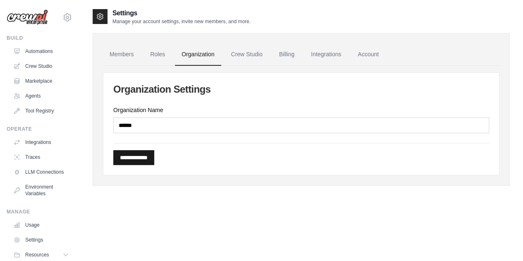
click at [141, 153] on input "**********" at bounding box center [133, 157] width 41 height 15
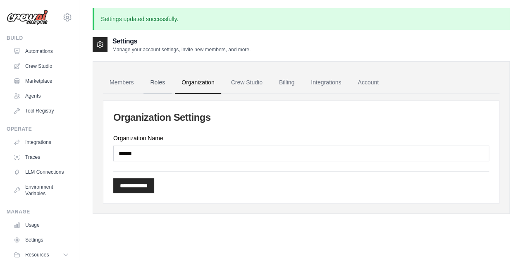
click at [166, 75] on link "Roles" at bounding box center [157, 82] width 28 height 22
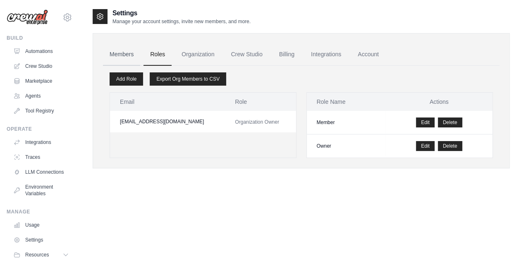
click at [124, 56] on link "Members" at bounding box center [121, 54] width 37 height 22
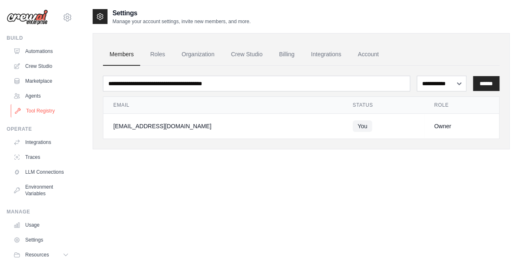
click at [43, 114] on link "Tool Registry" at bounding box center [42, 110] width 62 height 13
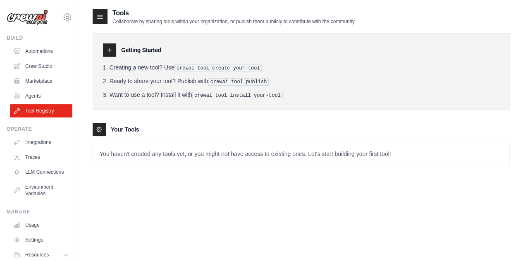
click at [112, 50] on icon at bounding box center [109, 50] width 7 height 7
click at [109, 48] on icon at bounding box center [109, 50] width 4 height 4
click at [99, 19] on icon at bounding box center [100, 16] width 8 height 8
drag, startPoint x: 99, startPoint y: 19, endPoint x: 145, endPoint y: 57, distance: 59.6
click at [145, 57] on div "Tools Collaborate by sharing tools within your organization, or publish them pu…" at bounding box center [301, 93] width 417 height 170
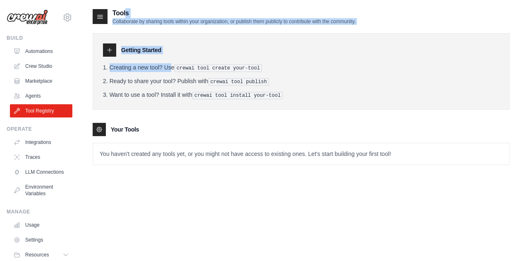
click at [145, 57] on div "Getting Started Creating a new tool? Use crewai tool create your-tool Ready to …" at bounding box center [301, 71] width 417 height 76
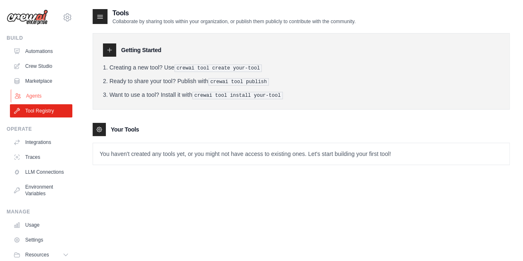
click at [57, 93] on link "Agents" at bounding box center [42, 95] width 62 height 13
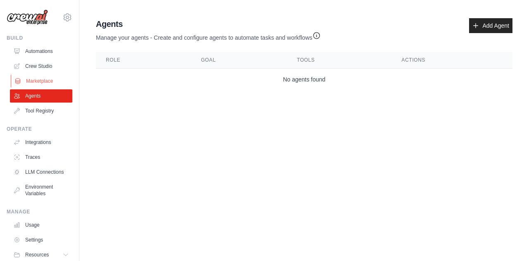
click at [34, 80] on link "Marketplace" at bounding box center [42, 80] width 62 height 13
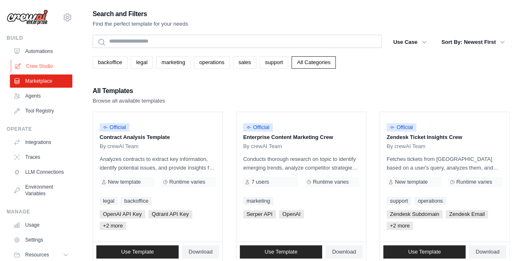
click at [36, 64] on link "Crew Studio" at bounding box center [42, 65] width 62 height 13
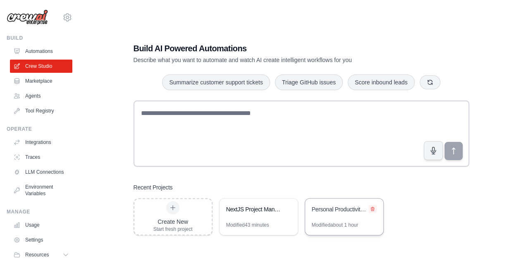
click at [374, 209] on icon at bounding box center [372, 208] width 5 height 5
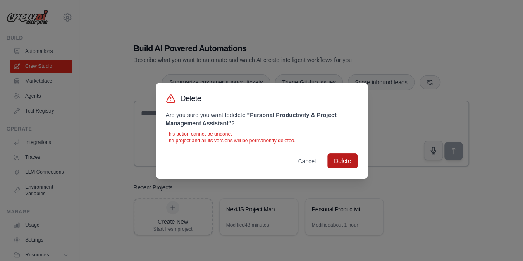
click at [340, 164] on button "Delete" at bounding box center [342, 160] width 30 height 15
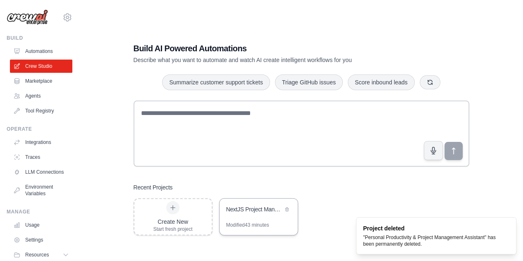
click at [262, 218] on div "NextJS Project Management Team" at bounding box center [258, 209] width 78 height 23
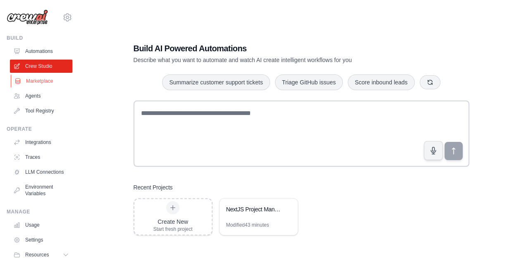
click at [48, 80] on link "Marketplace" at bounding box center [42, 80] width 62 height 13
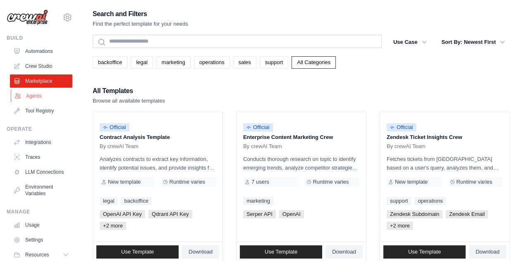
click at [33, 99] on link "Agents" at bounding box center [42, 95] width 62 height 13
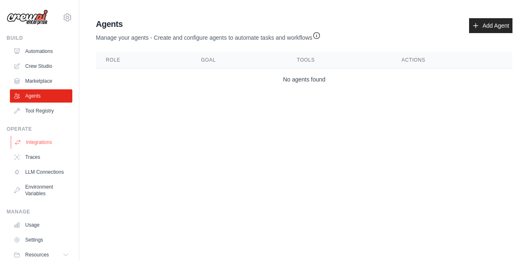
click at [47, 147] on link "Integrations" at bounding box center [42, 142] width 62 height 13
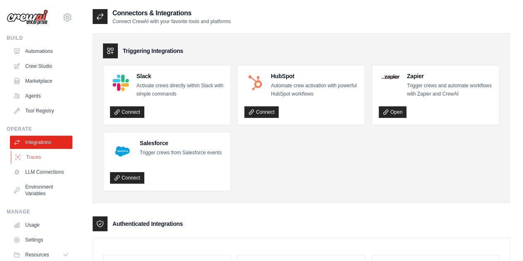
click at [40, 155] on link "Traces" at bounding box center [42, 156] width 62 height 13
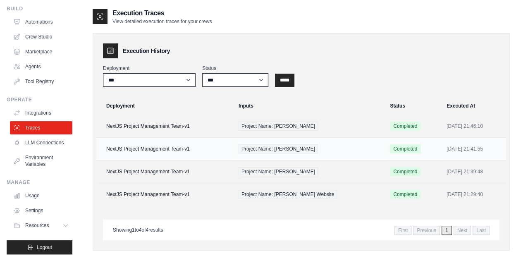
scroll to position [17, 0]
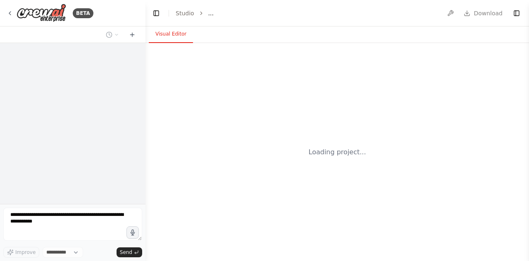
select select "****"
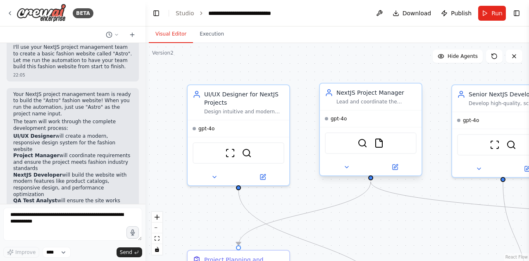
scroll to position [1009, 0]
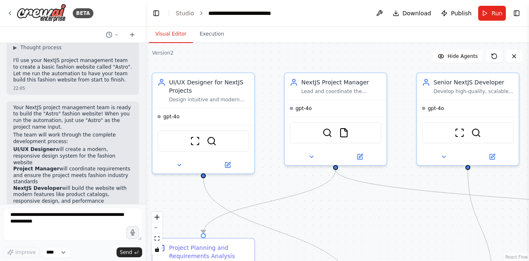
drag, startPoint x: 350, startPoint y: 59, endPoint x: 315, endPoint y: 48, distance: 37.4
click at [315, 48] on div ".deletable-edge-delete-btn { width: 20px; height: 20px; border: 0px solid #ffff…" at bounding box center [336, 152] width 383 height 218
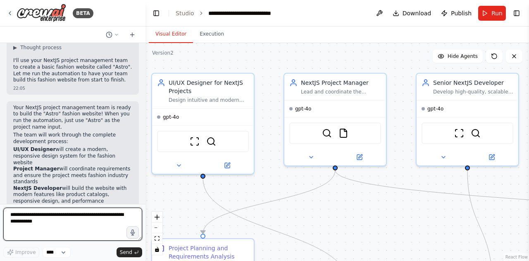
click at [51, 217] on textarea at bounding box center [72, 223] width 139 height 33
type textarea "**********"
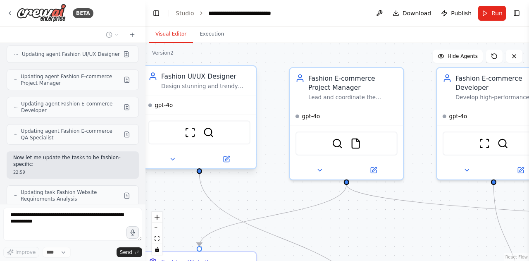
scroll to position [1434, 0]
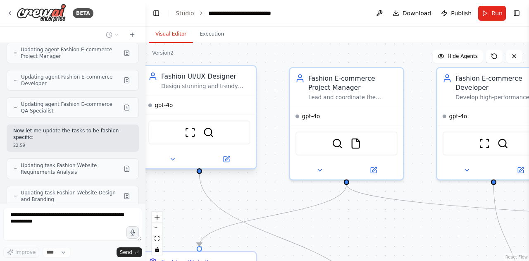
click at [177, 106] on div "gpt-4o" at bounding box center [199, 105] width 113 height 19
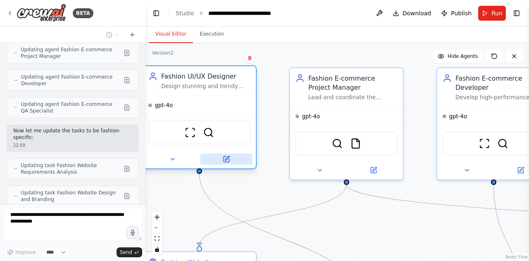
click at [221, 155] on button at bounding box center [226, 158] width 52 height 11
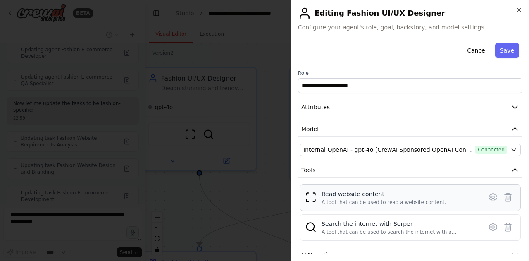
scroll to position [35, 0]
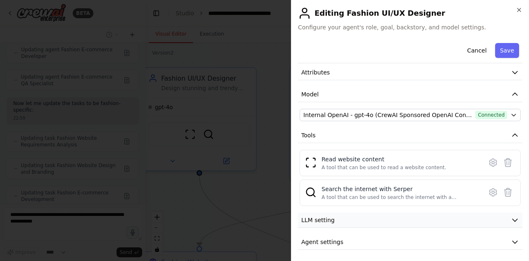
click at [354, 219] on button "LLM setting" at bounding box center [410, 219] width 224 height 15
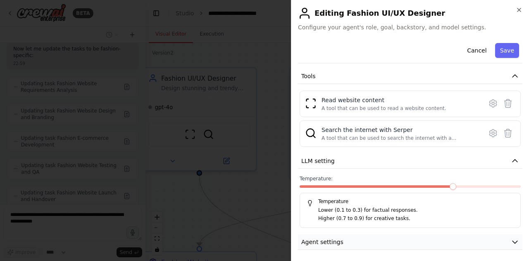
scroll to position [1522, 0]
click at [357, 240] on button "Agent settings" at bounding box center [410, 241] width 224 height 15
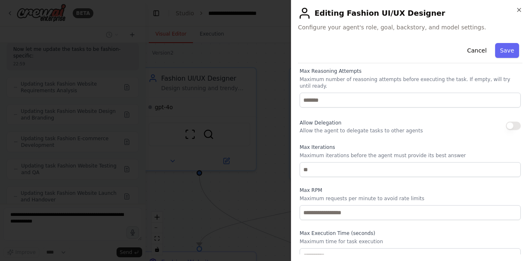
scroll to position [1535, 0]
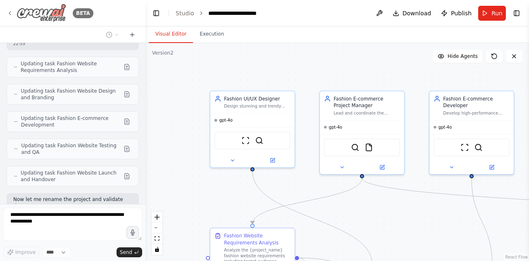
click at [12, 15] on icon at bounding box center [10, 13] width 7 height 7
